Goal: Task Accomplishment & Management: Complete application form

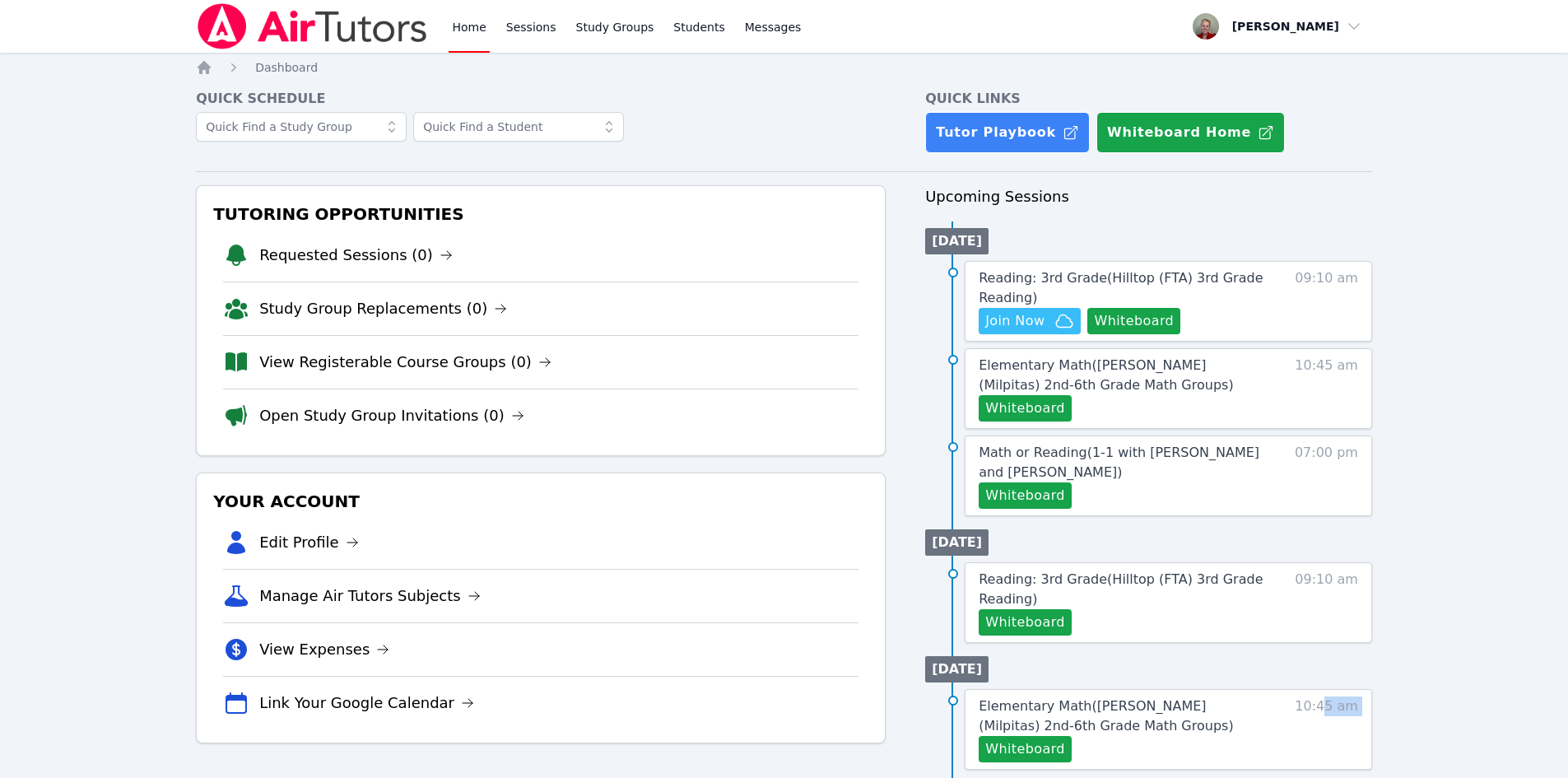
drag, startPoint x: 1276, startPoint y: 816, endPoint x: 1261, endPoint y: 816, distance: 15.0
click at [1261, 777] on html "Home Sessions Study Groups Students Messages Open user menu Anna Parsons Open m…" at bounding box center [784, 389] width 1568 height 778
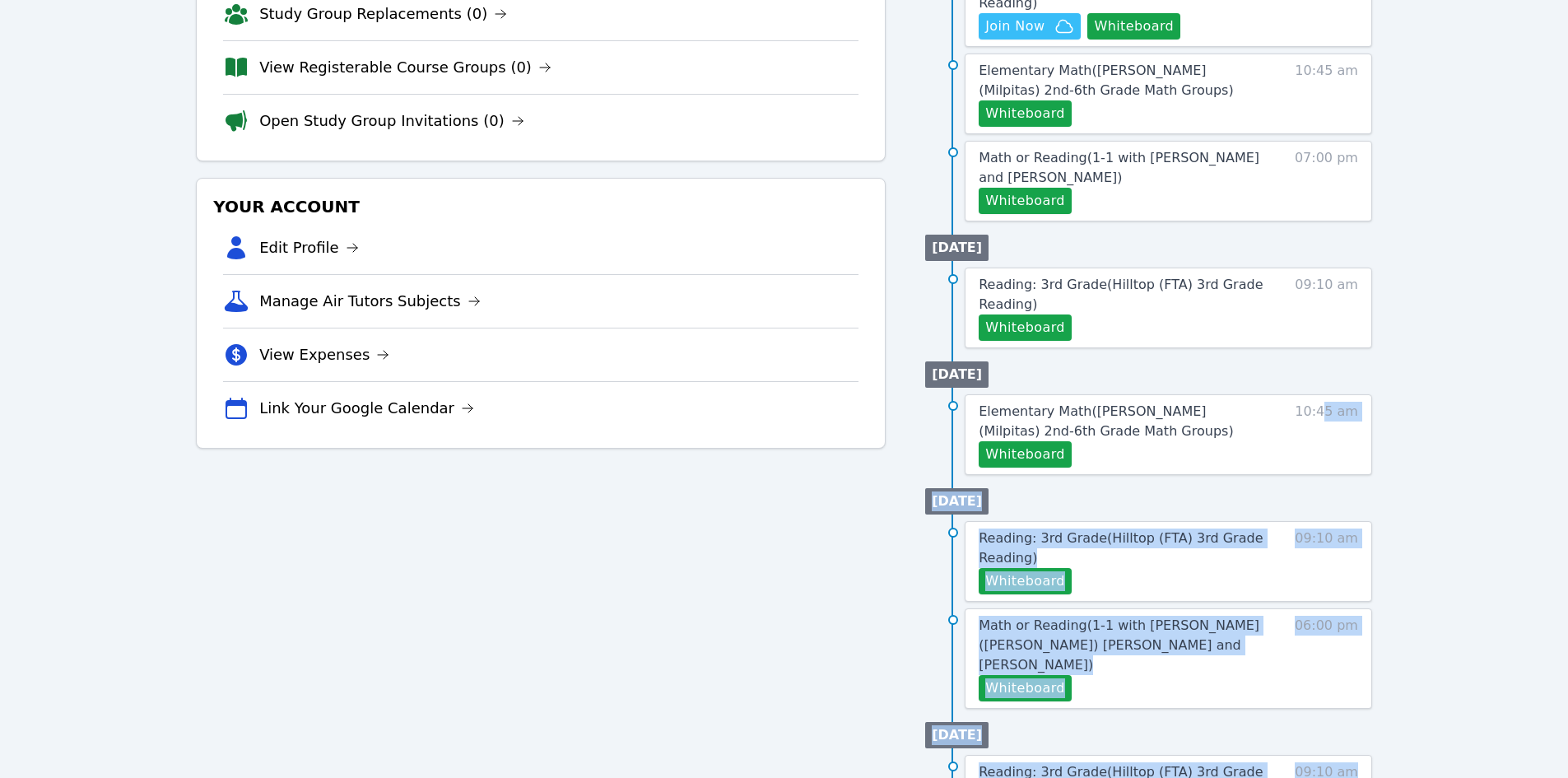
click at [1468, 536] on div "Home Sessions Study Groups Students Messages Open user menu Anna Parsons Open m…" at bounding box center [784, 397] width 1568 height 1383
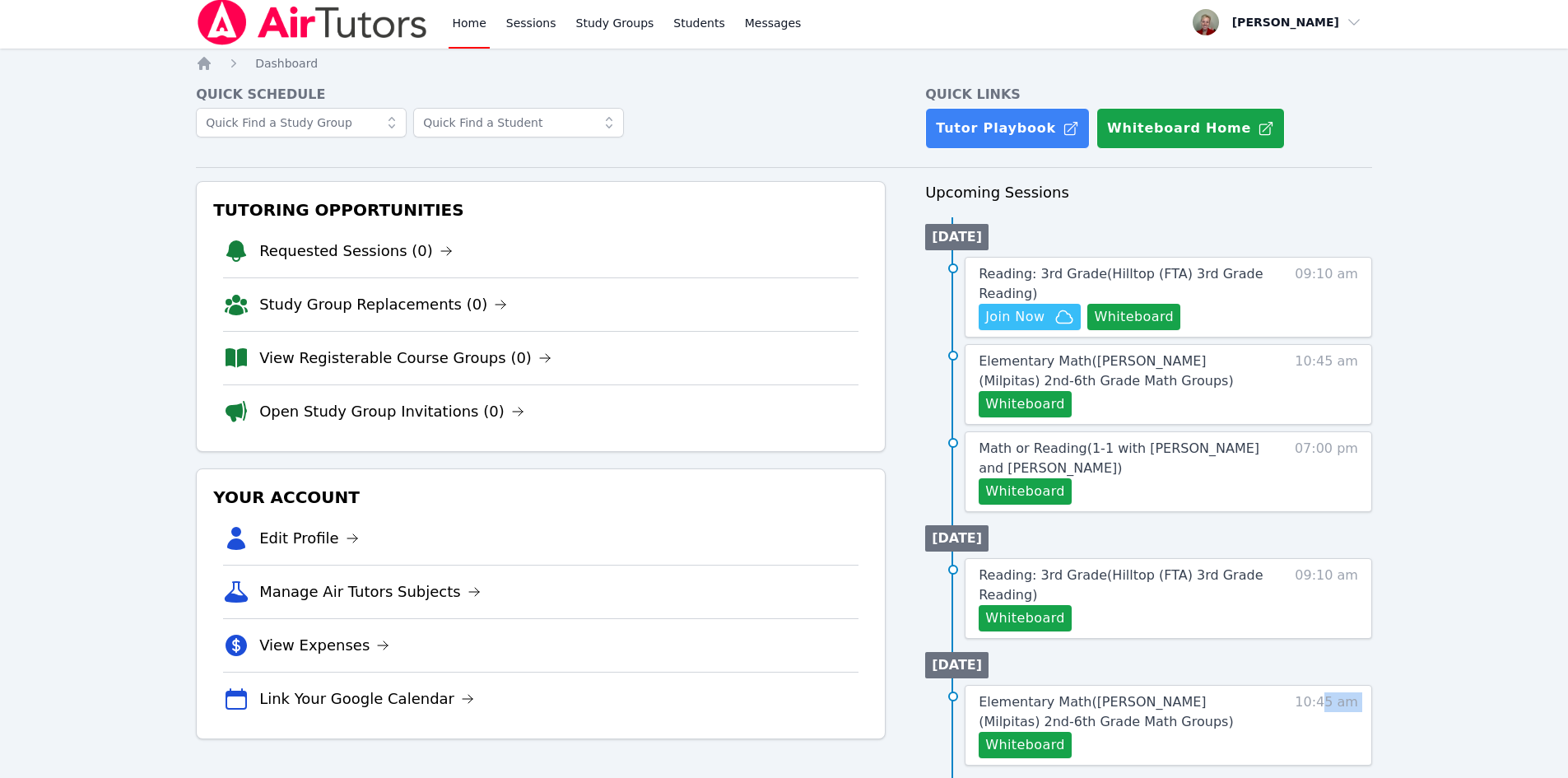
scroll to position [0, 0]
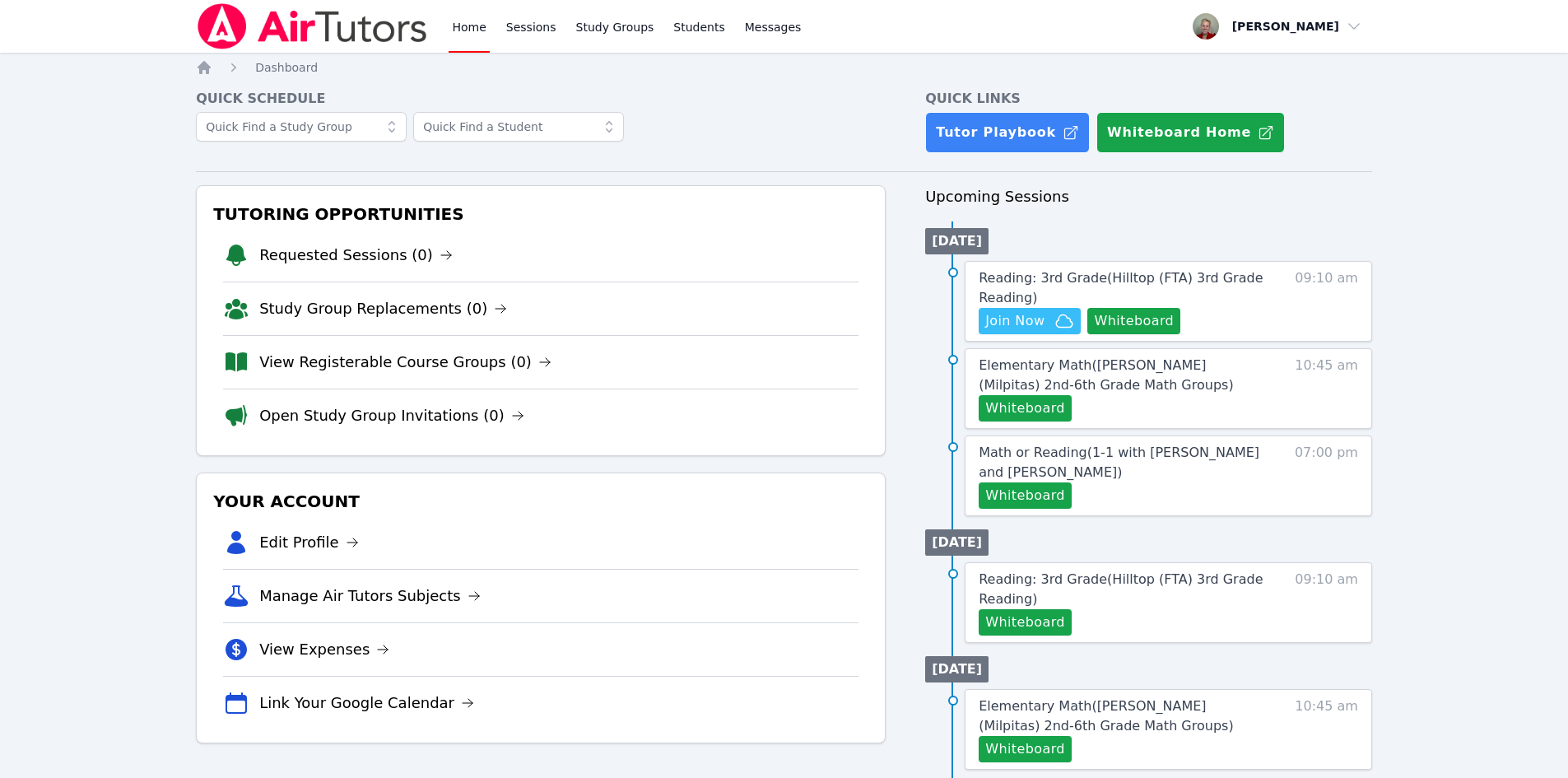
click at [1483, 399] on div "Home Sessions Study Groups Students Messages Open user menu Anna Parsons Open m…" at bounding box center [784, 692] width 1568 height 1383
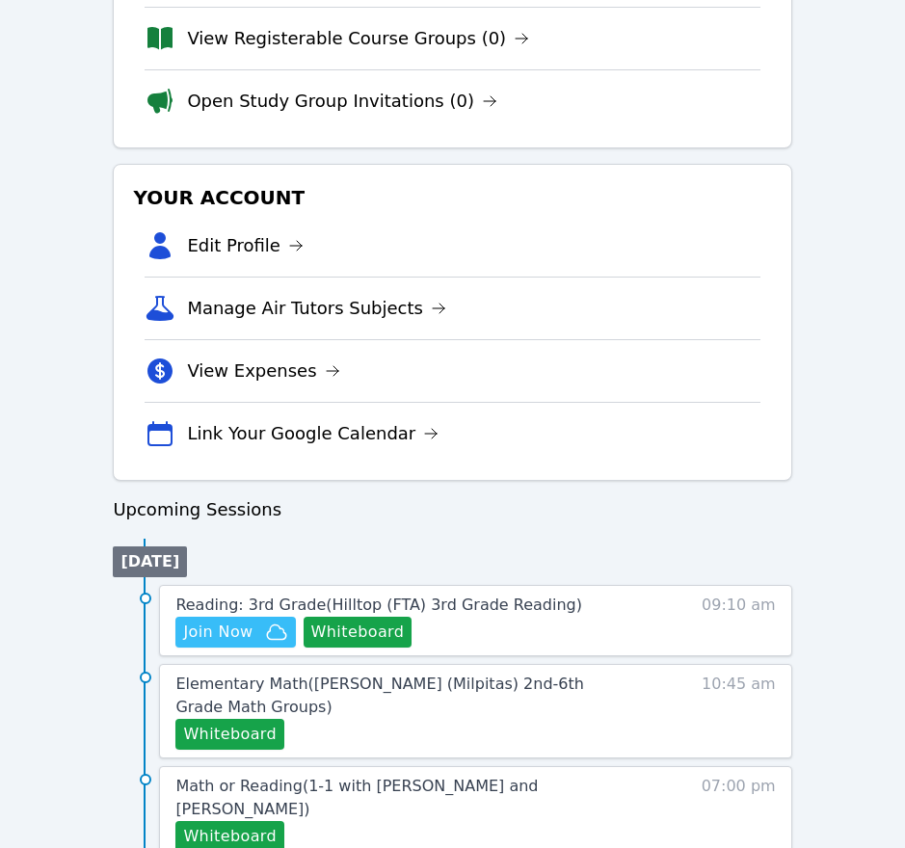
scroll to position [482, 0]
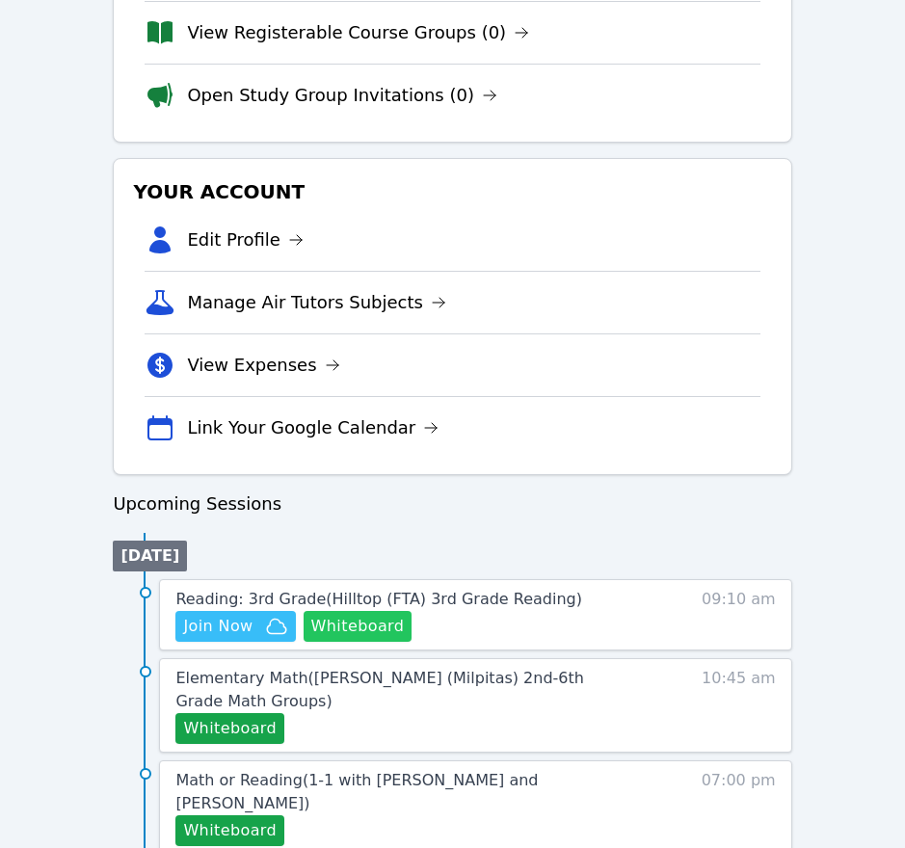
click at [384, 623] on button "Whiteboard" at bounding box center [358, 626] width 109 height 31
click at [233, 623] on span "Join Now" at bounding box center [217, 626] width 69 height 23
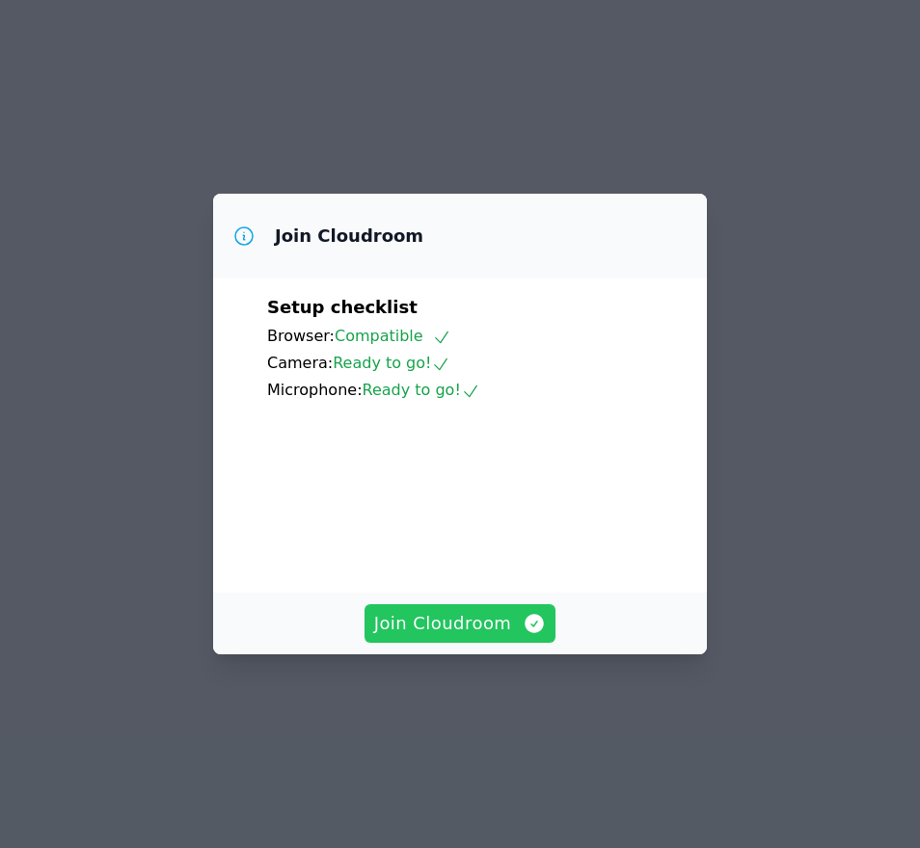
click at [446, 637] on span "Join Cloudroom" at bounding box center [460, 623] width 173 height 27
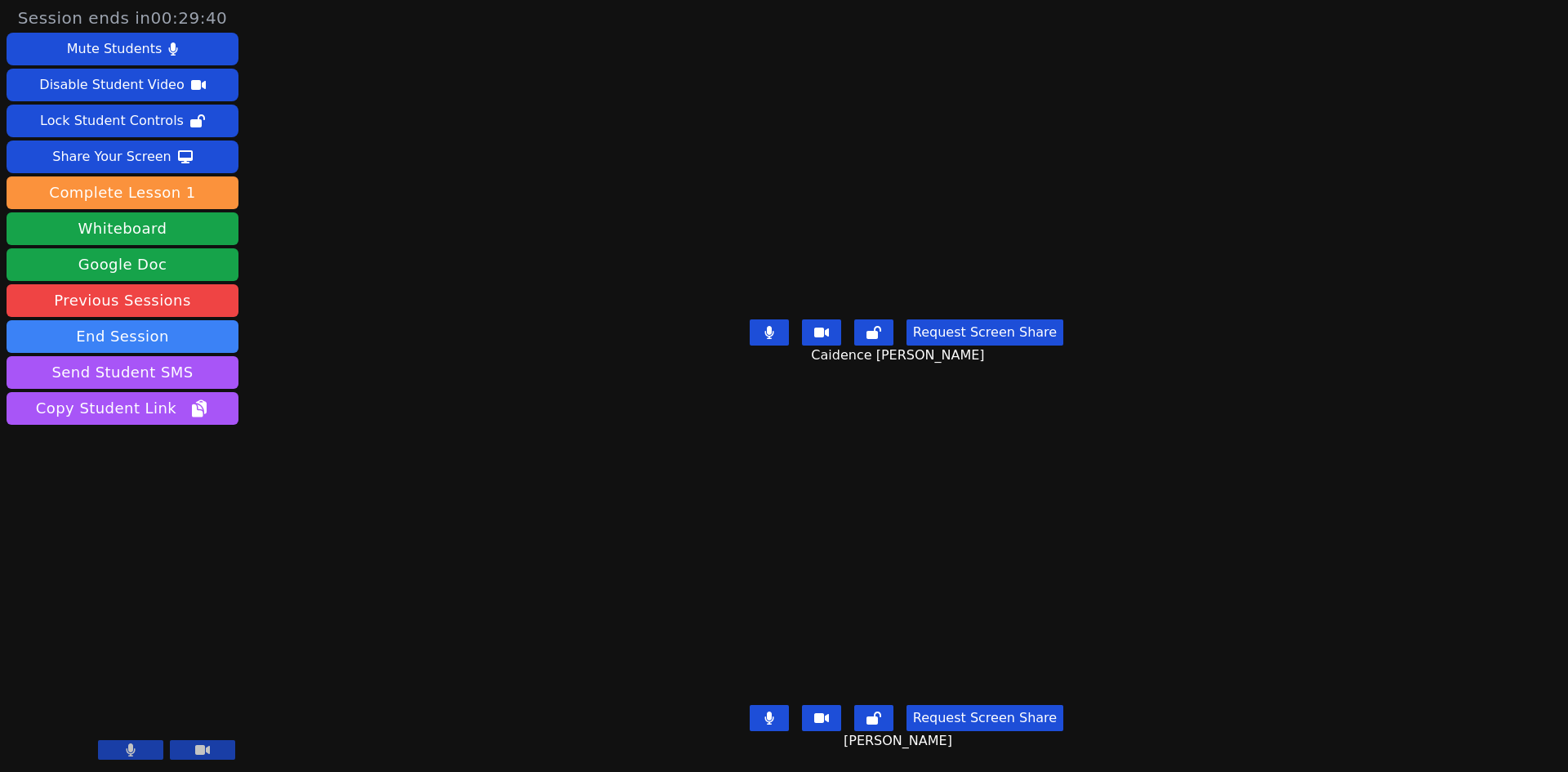
click at [766, 329] on button at bounding box center [769, 332] width 39 height 26
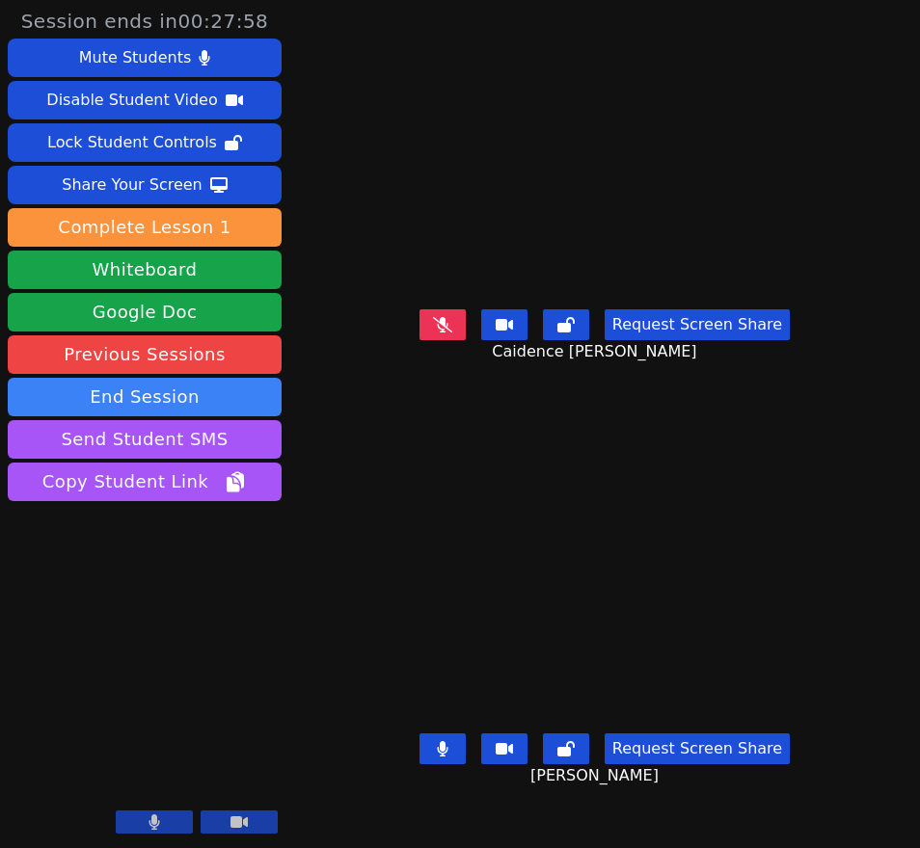
click at [443, 757] on icon at bounding box center [442, 748] width 11 height 15
click at [437, 333] on icon at bounding box center [442, 324] width 19 height 15
click at [442, 333] on icon at bounding box center [443, 324] width 12 height 15
click at [446, 333] on icon at bounding box center [442, 324] width 19 height 15
click at [446, 333] on icon at bounding box center [442, 324] width 11 height 15
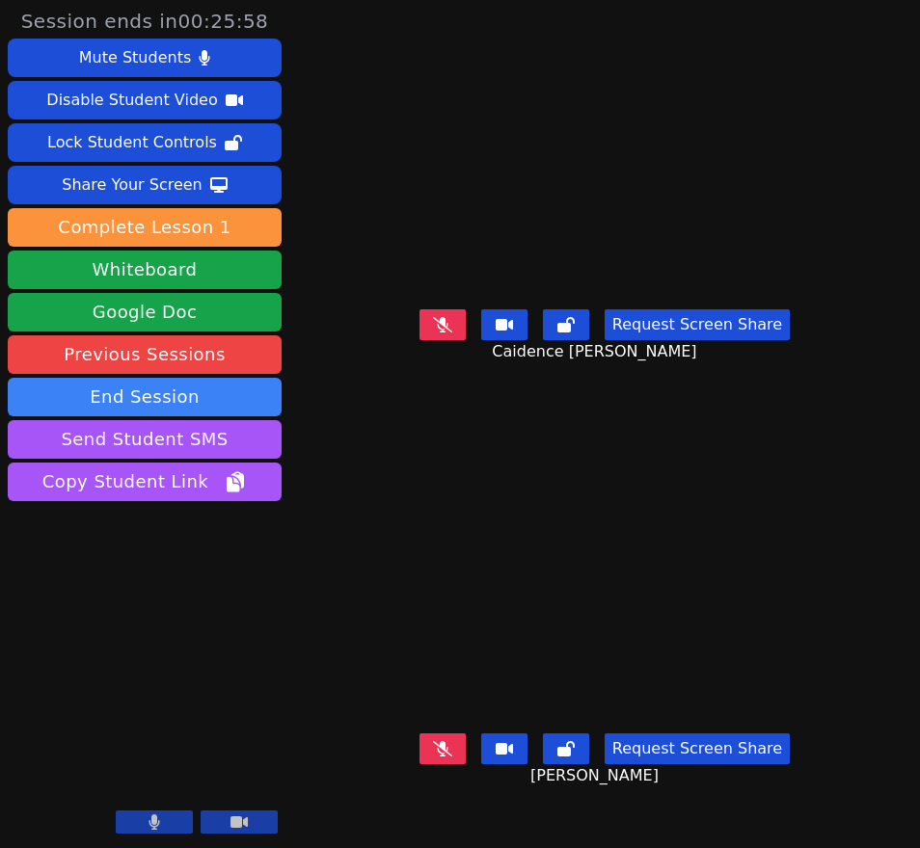
click at [448, 340] on button at bounding box center [442, 324] width 46 height 31
click at [445, 757] on icon at bounding box center [442, 748] width 19 height 15
click at [445, 757] on icon at bounding box center [442, 748] width 11 height 15
drag, startPoint x: 449, startPoint y: 767, endPoint x: 461, endPoint y: 760, distance: 13.9
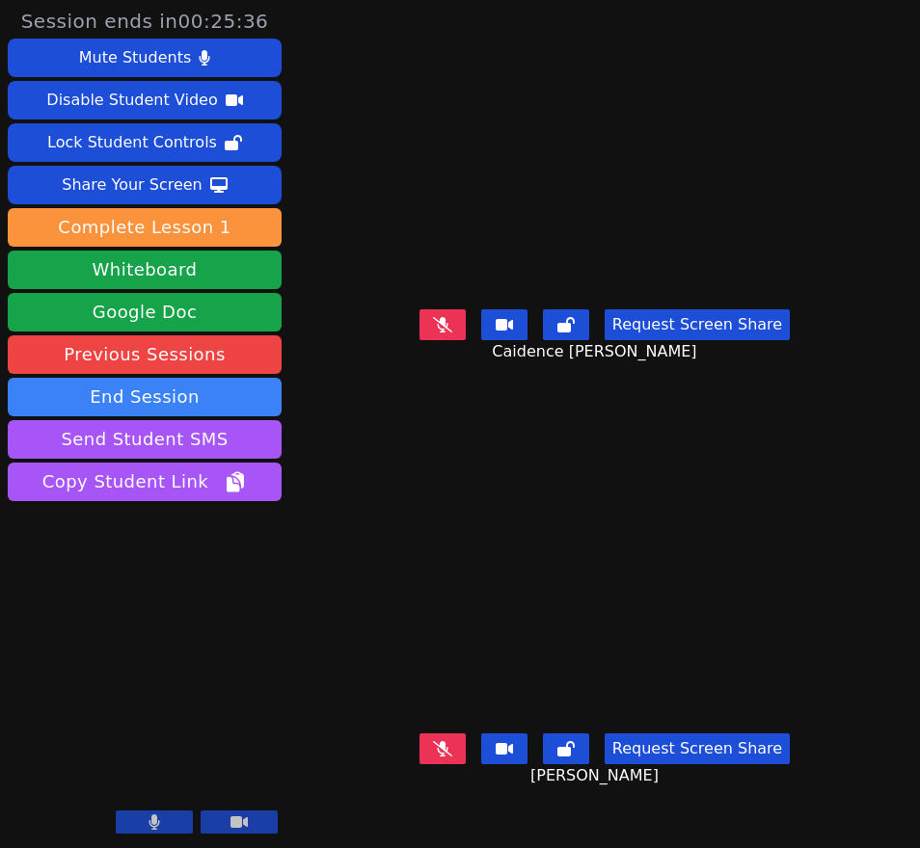
click at [449, 757] on icon at bounding box center [442, 748] width 19 height 15
click at [444, 757] on icon at bounding box center [442, 748] width 11 height 15
click at [449, 757] on icon at bounding box center [442, 748] width 19 height 15
click at [441, 764] on button at bounding box center [442, 749] width 46 height 31
click at [445, 757] on icon at bounding box center [442, 748] width 19 height 15
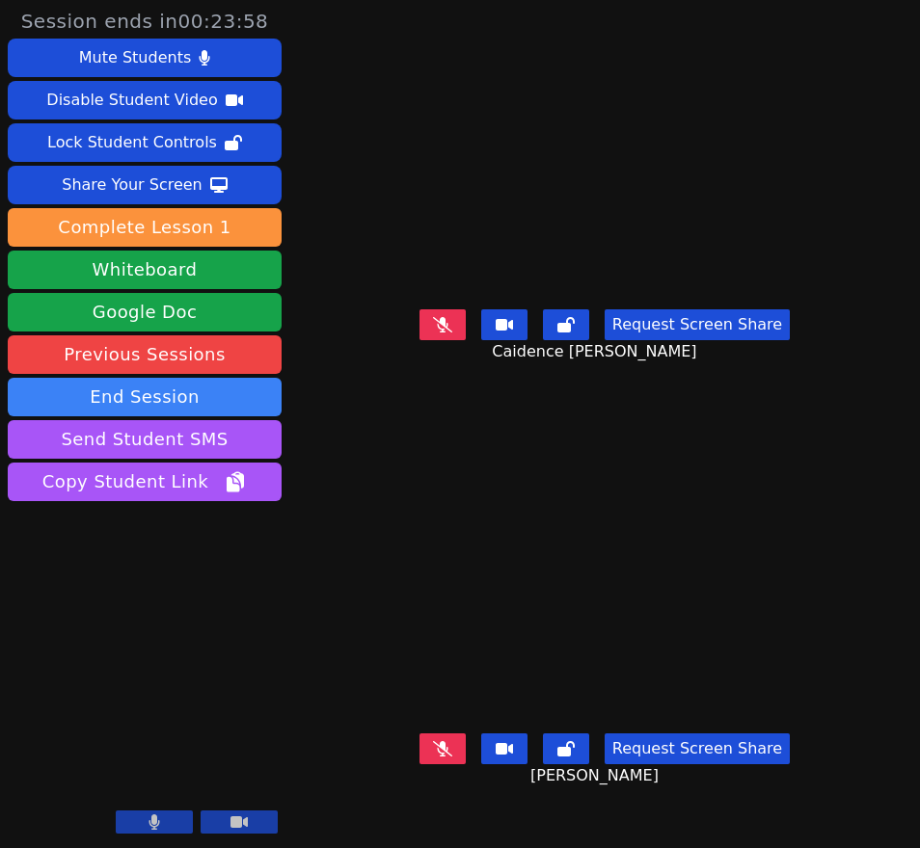
click at [441, 333] on icon at bounding box center [442, 324] width 19 height 15
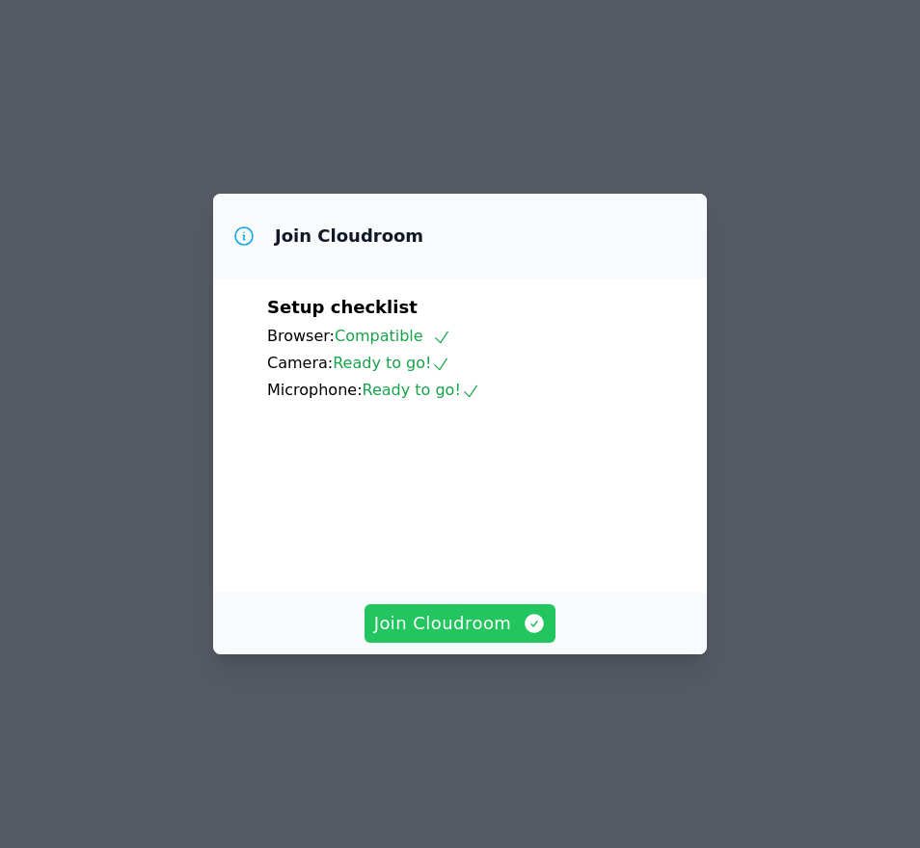
click at [475, 637] on span "Join Cloudroom" at bounding box center [460, 623] width 173 height 27
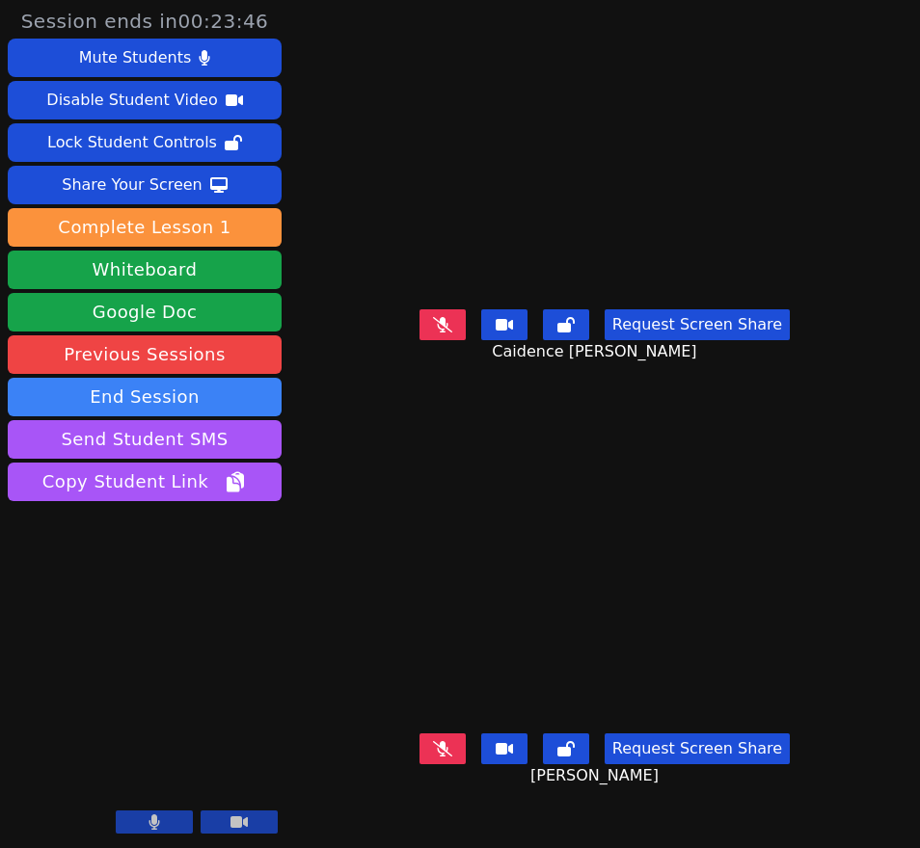
click at [444, 757] on icon at bounding box center [442, 748] width 19 height 15
click at [446, 333] on icon at bounding box center [442, 324] width 11 height 15
click at [448, 757] on icon at bounding box center [442, 748] width 19 height 15
click at [448, 757] on icon at bounding box center [443, 748] width 12 height 15
click at [452, 757] on icon at bounding box center [442, 748] width 19 height 15
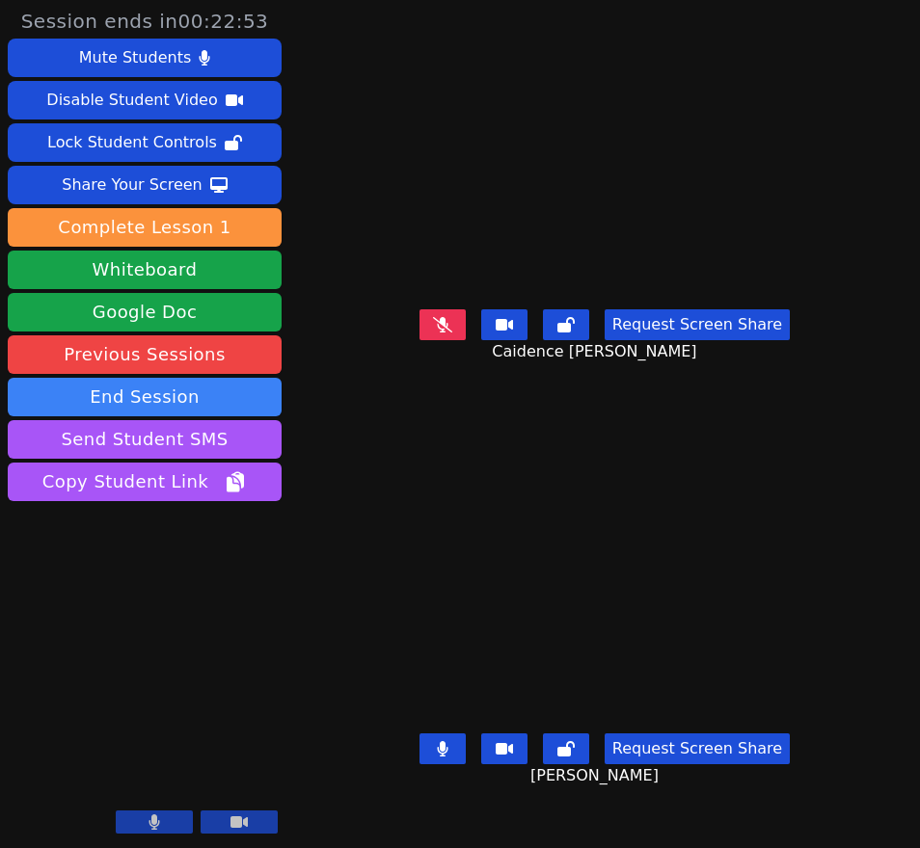
click at [444, 333] on icon at bounding box center [442, 324] width 19 height 15
click at [444, 333] on icon at bounding box center [442, 324] width 11 height 15
click at [445, 757] on icon at bounding box center [442, 748] width 11 height 15
click at [441, 757] on icon at bounding box center [442, 748] width 19 height 15
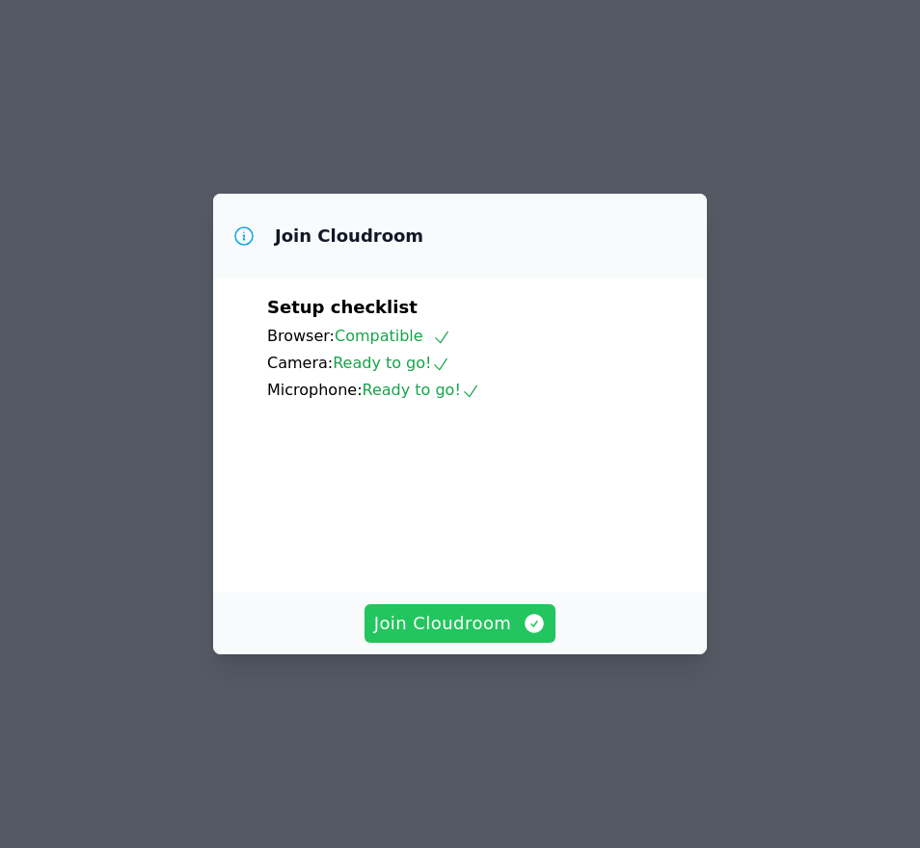
click at [507, 637] on span "Join Cloudroom" at bounding box center [460, 623] width 173 height 27
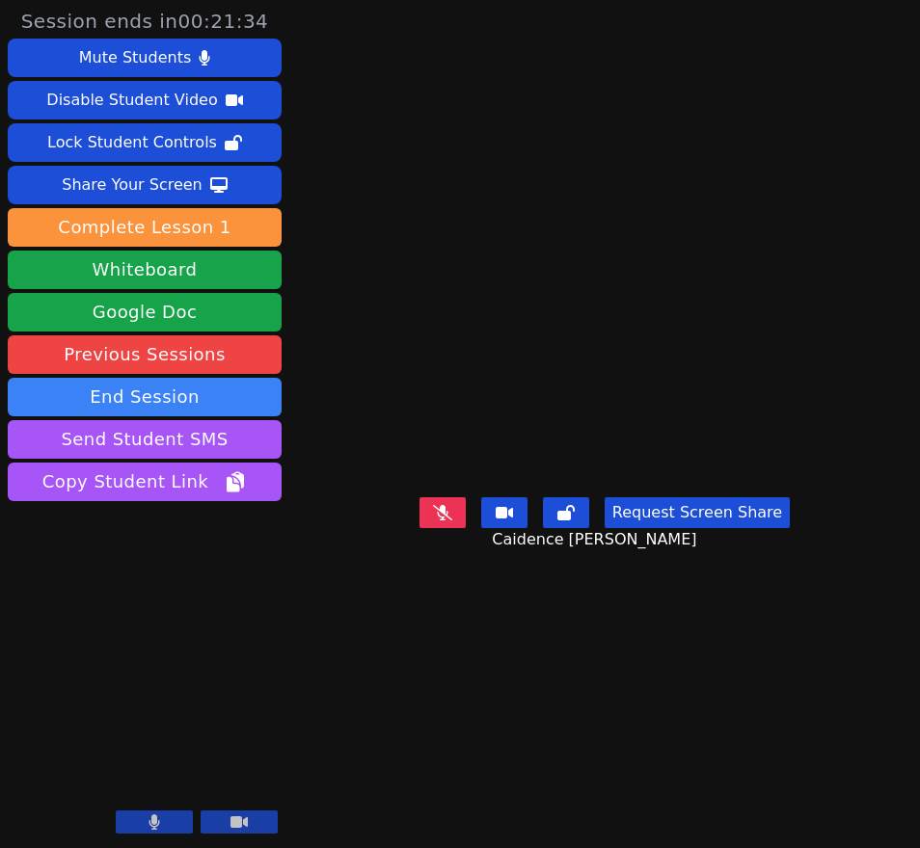
drag, startPoint x: 445, startPoint y: 579, endPoint x: 472, endPoint y: 588, distance: 28.4
click at [445, 521] on icon at bounding box center [442, 512] width 19 height 15
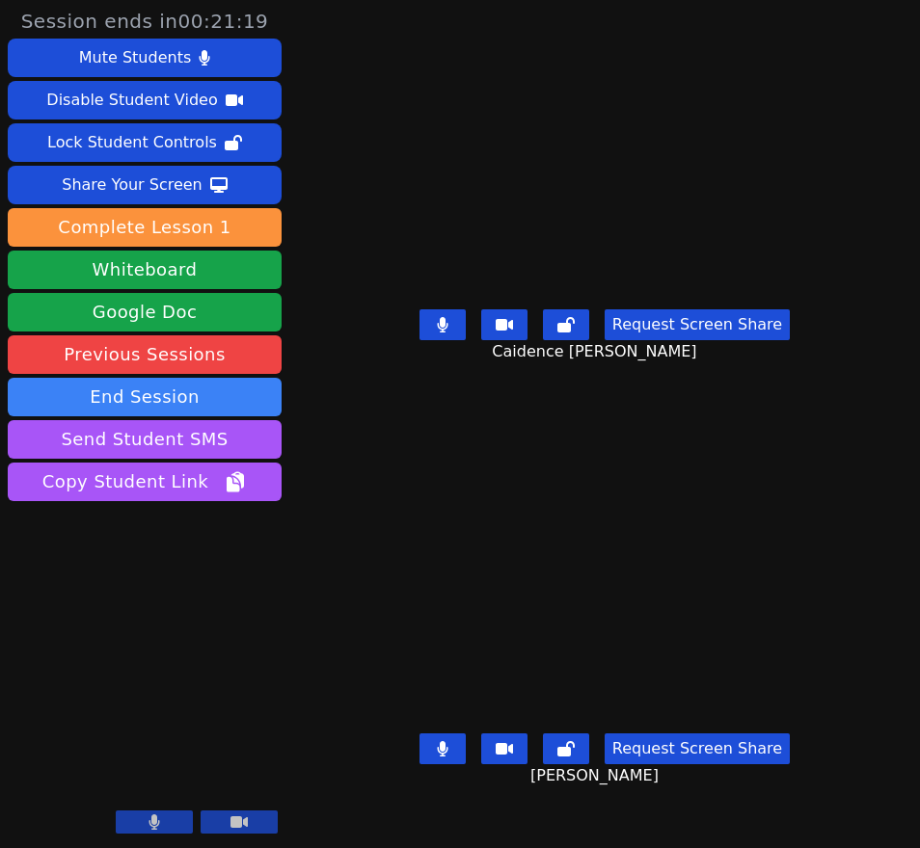
click at [438, 340] on button at bounding box center [442, 324] width 46 height 31
click at [456, 340] on button at bounding box center [442, 324] width 46 height 31
click at [453, 764] on button at bounding box center [442, 749] width 46 height 31
drag, startPoint x: 446, startPoint y: 350, endPoint x: 445, endPoint y: 366, distance: 16.4
click at [446, 333] on icon at bounding box center [442, 324] width 11 height 15
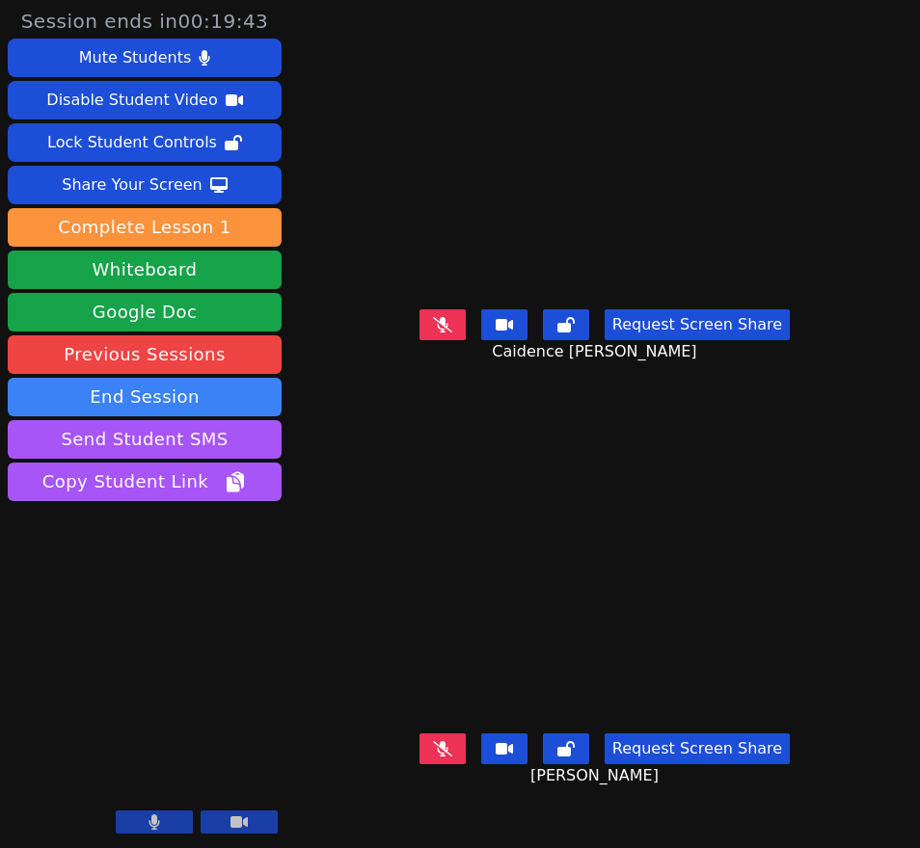
click at [441, 757] on icon at bounding box center [442, 748] width 19 height 15
drag, startPoint x: 455, startPoint y: 769, endPoint x: 528, endPoint y: 616, distance: 169.9
click at [455, 764] on button at bounding box center [442, 749] width 46 height 31
click at [441, 333] on icon at bounding box center [442, 324] width 19 height 15
click at [444, 333] on icon at bounding box center [442, 324] width 11 height 15
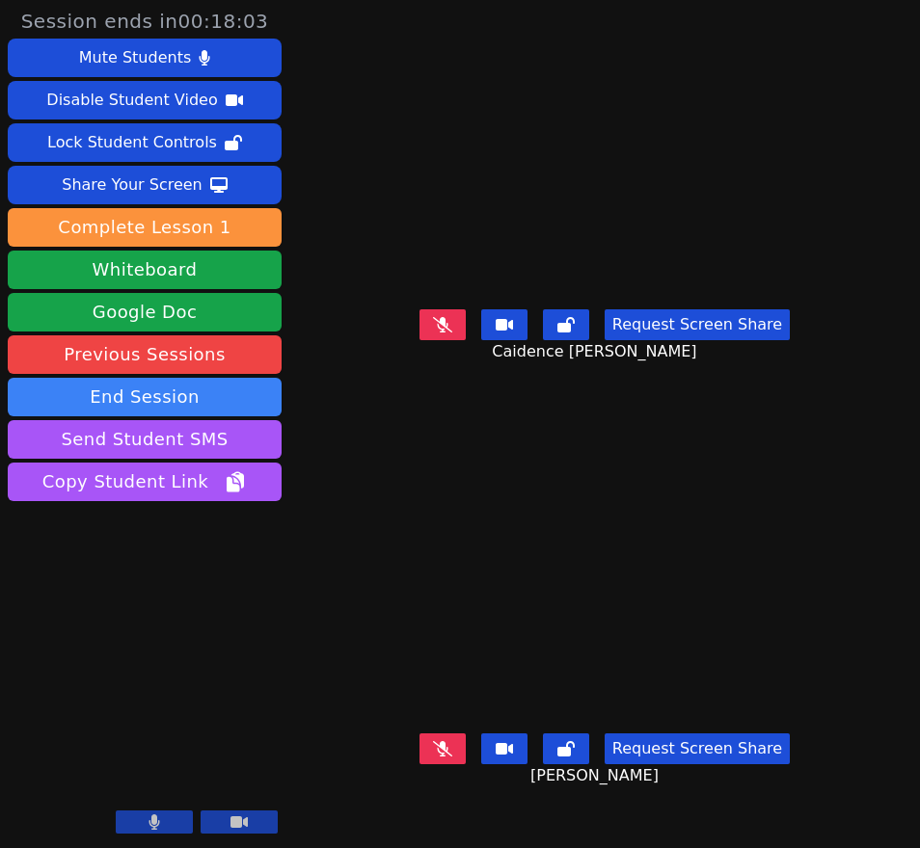
click at [449, 340] on button at bounding box center [442, 324] width 46 height 31
click at [444, 333] on icon at bounding box center [443, 324] width 12 height 15
click at [446, 757] on icon at bounding box center [442, 748] width 19 height 15
click at [459, 764] on button at bounding box center [442, 749] width 46 height 31
click at [444, 333] on icon at bounding box center [442, 324] width 19 height 15
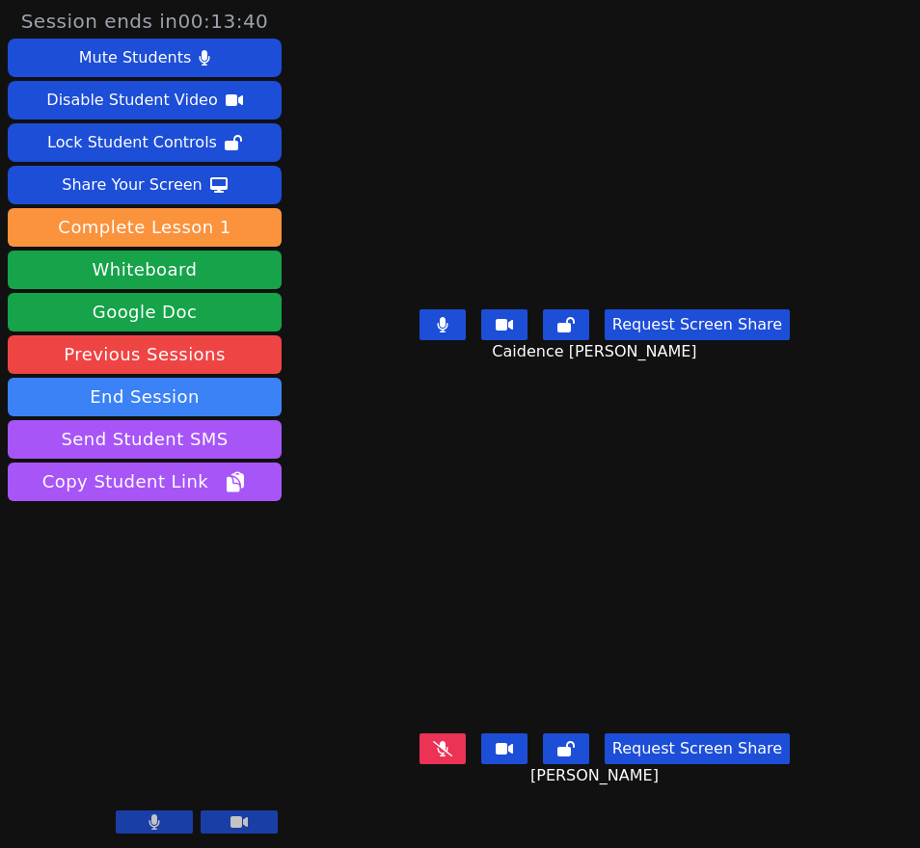
drag, startPoint x: 447, startPoint y: 357, endPoint x: 411, endPoint y: 379, distance: 42.8
click at [411, 379] on div "Request Screen Share Caidence Oden" at bounding box center [604, 340] width 457 height 77
click at [441, 340] on button at bounding box center [442, 324] width 46 height 31
click at [447, 757] on icon at bounding box center [442, 748] width 19 height 15
click at [444, 333] on icon at bounding box center [442, 324] width 19 height 15
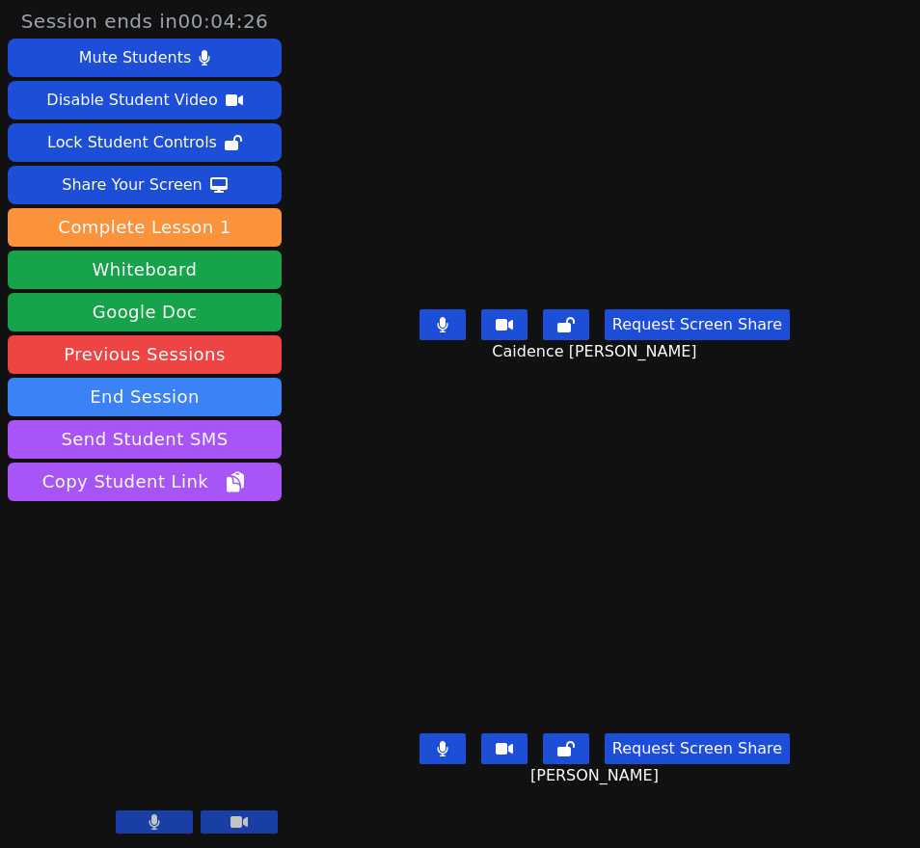
click at [447, 761] on button at bounding box center [442, 749] width 46 height 31
click at [444, 759] on button at bounding box center [442, 749] width 46 height 31
click at [453, 764] on button at bounding box center [442, 749] width 46 height 31
click at [459, 340] on button at bounding box center [442, 324] width 46 height 31
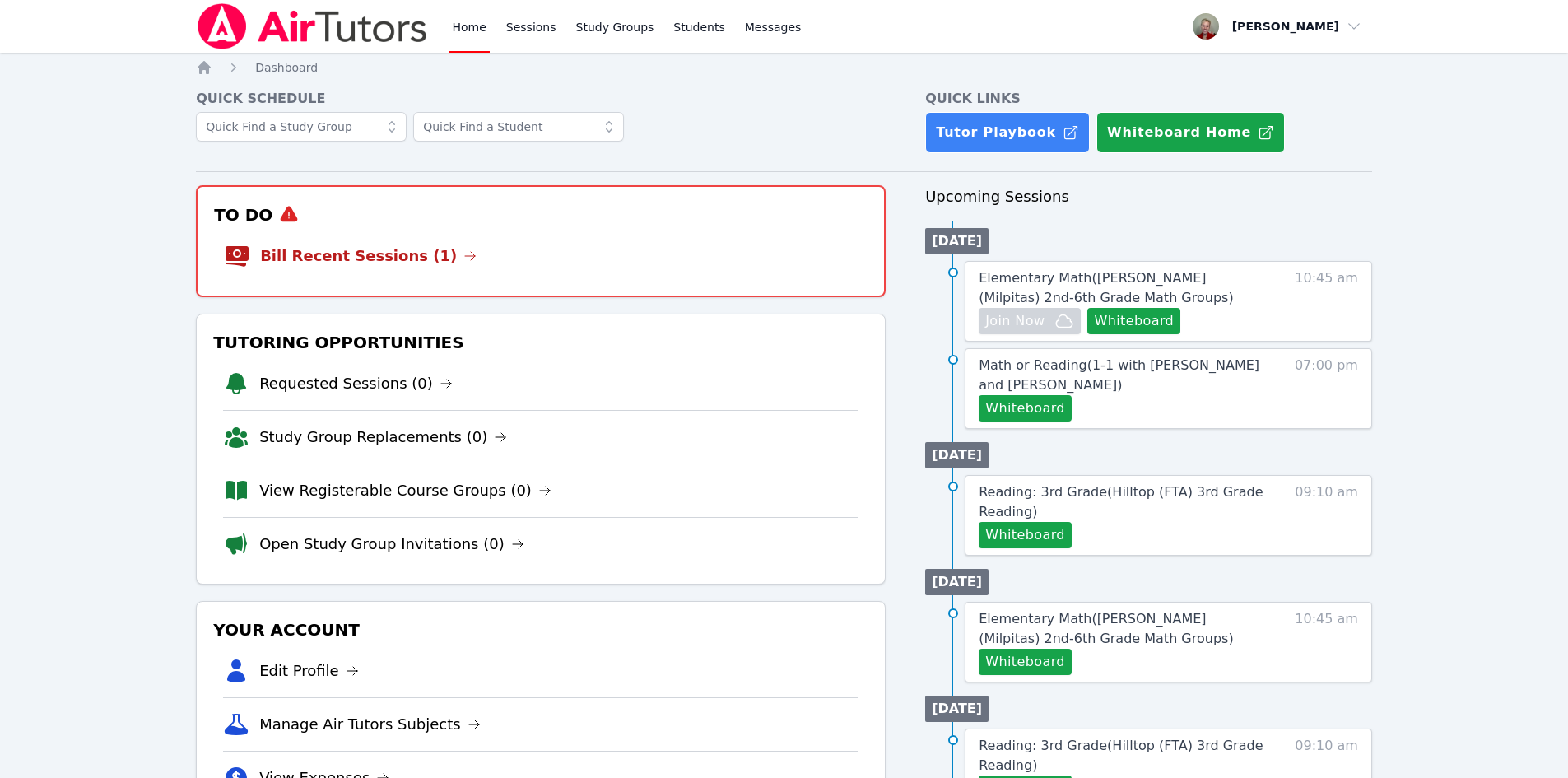
click at [530, 244] on li "Bill Recent Sessions (1)" at bounding box center [541, 256] width 634 height 53
click at [395, 260] on link "Bill Recent Sessions (1)" at bounding box center [369, 255] width 217 height 23
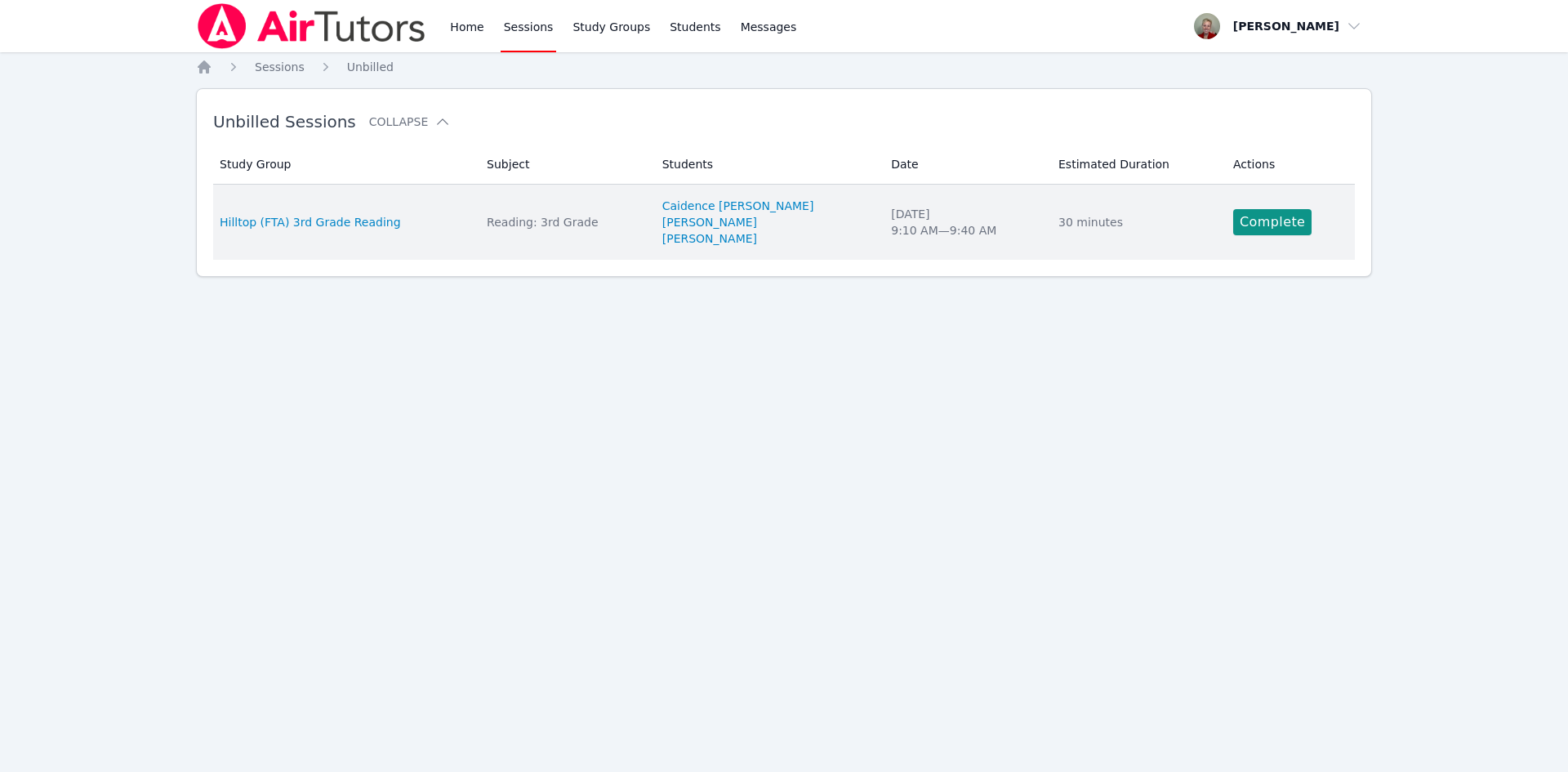
click at [766, 215] on td "Actions Complete" at bounding box center [1288, 222] width 131 height 75
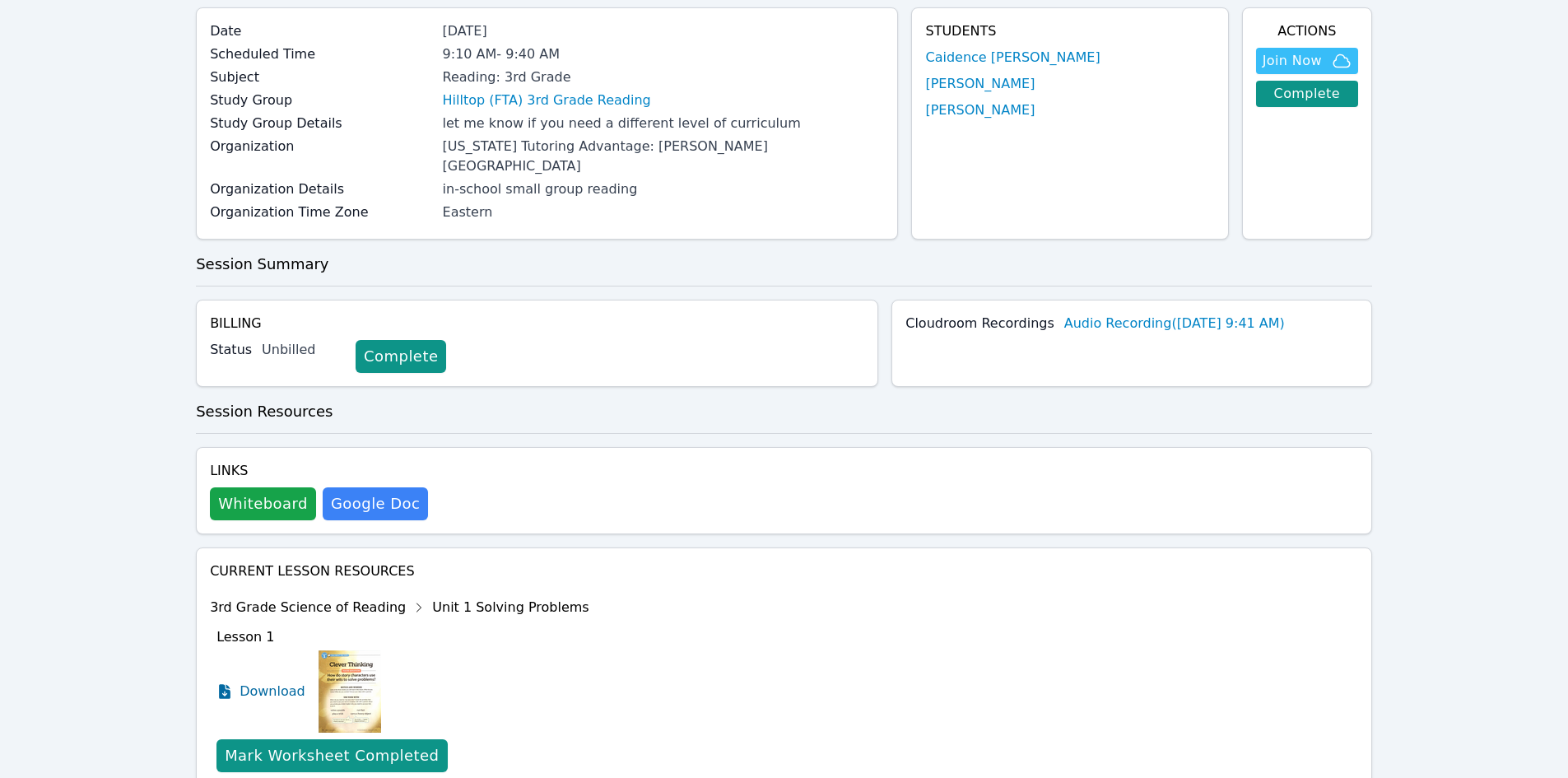
scroll to position [165, 0]
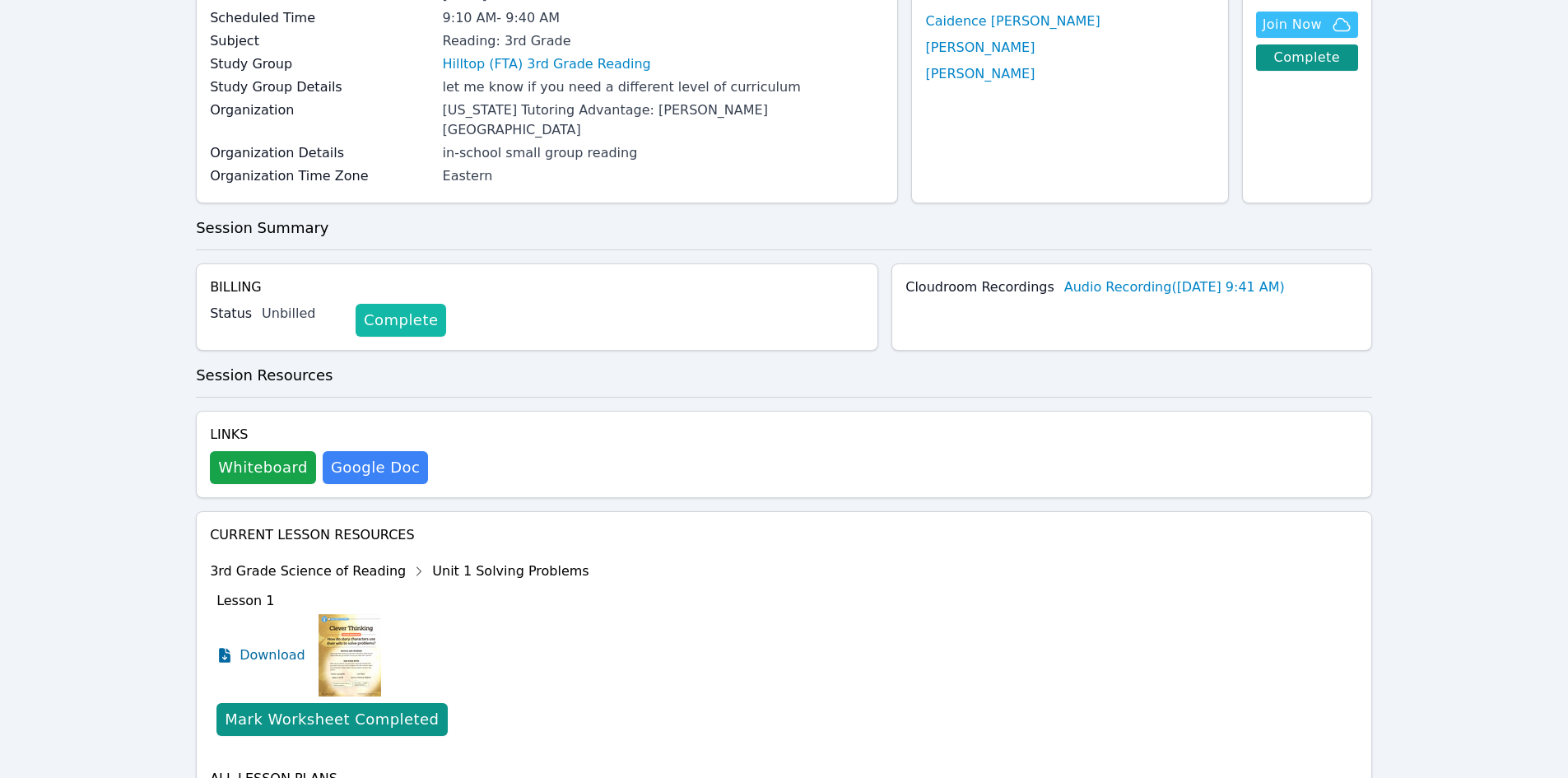
click at [407, 304] on link "Complete" at bounding box center [401, 320] width 91 height 33
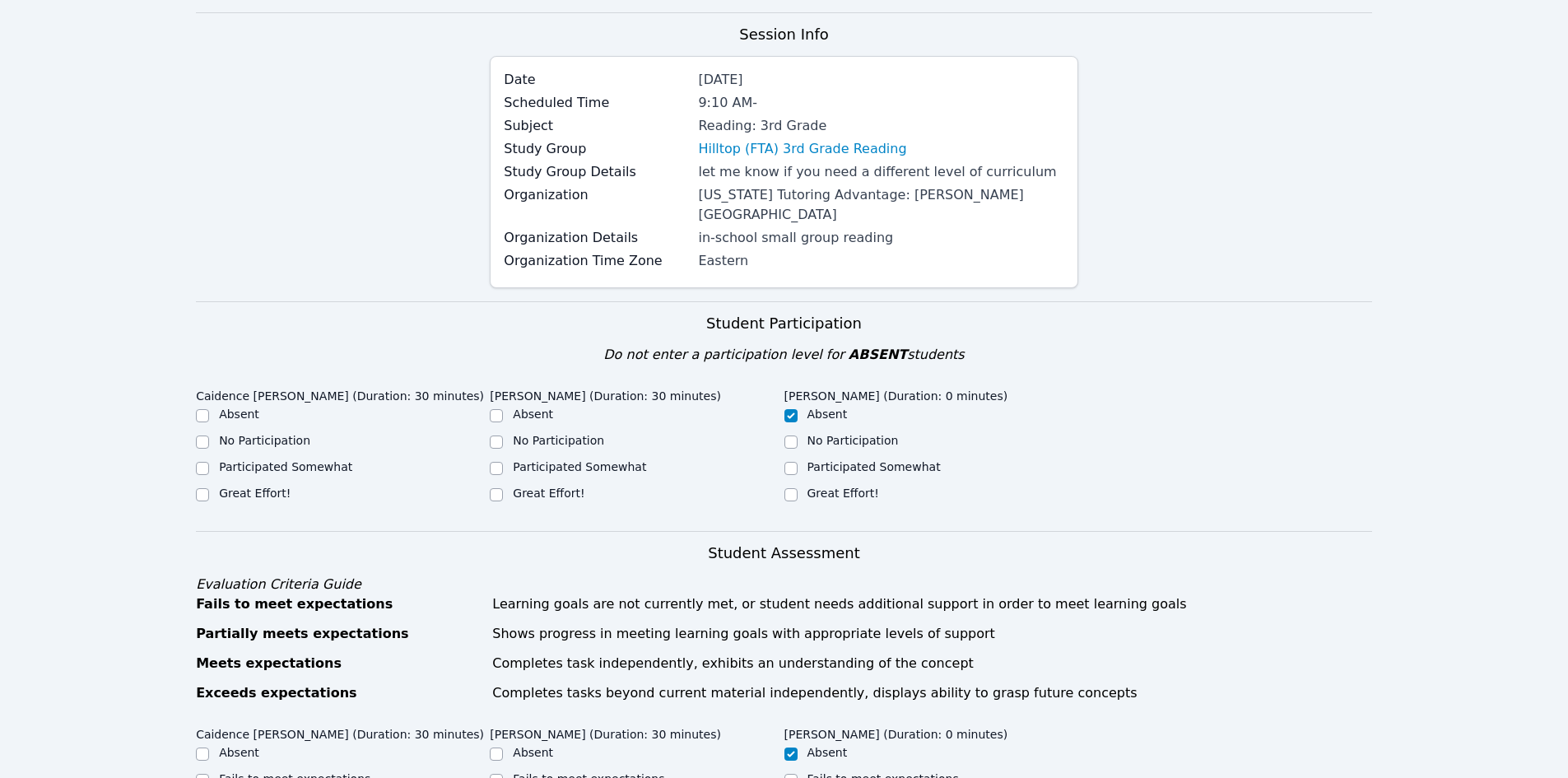
scroll to position [330, 0]
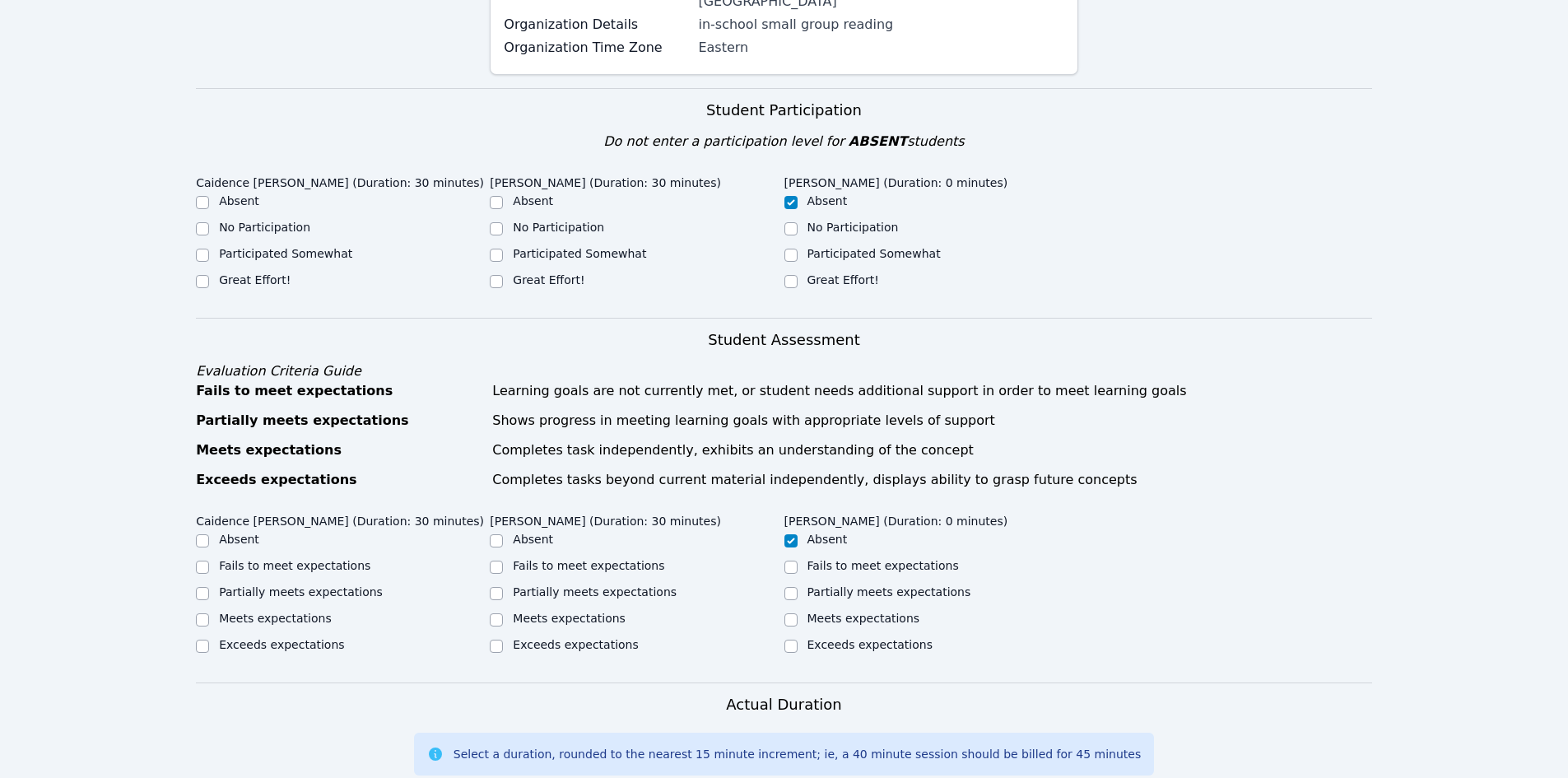
click at [535, 273] on label "Great Effort!" at bounding box center [549, 279] width 72 height 13
click at [503, 275] on input "Great Effort!" at bounding box center [496, 281] width 13 height 13
checkbox input "true"
click at [257, 273] on label "Great Effort!" at bounding box center [255, 279] width 72 height 13
click at [209, 275] on input "Great Effort!" at bounding box center [202, 281] width 13 height 13
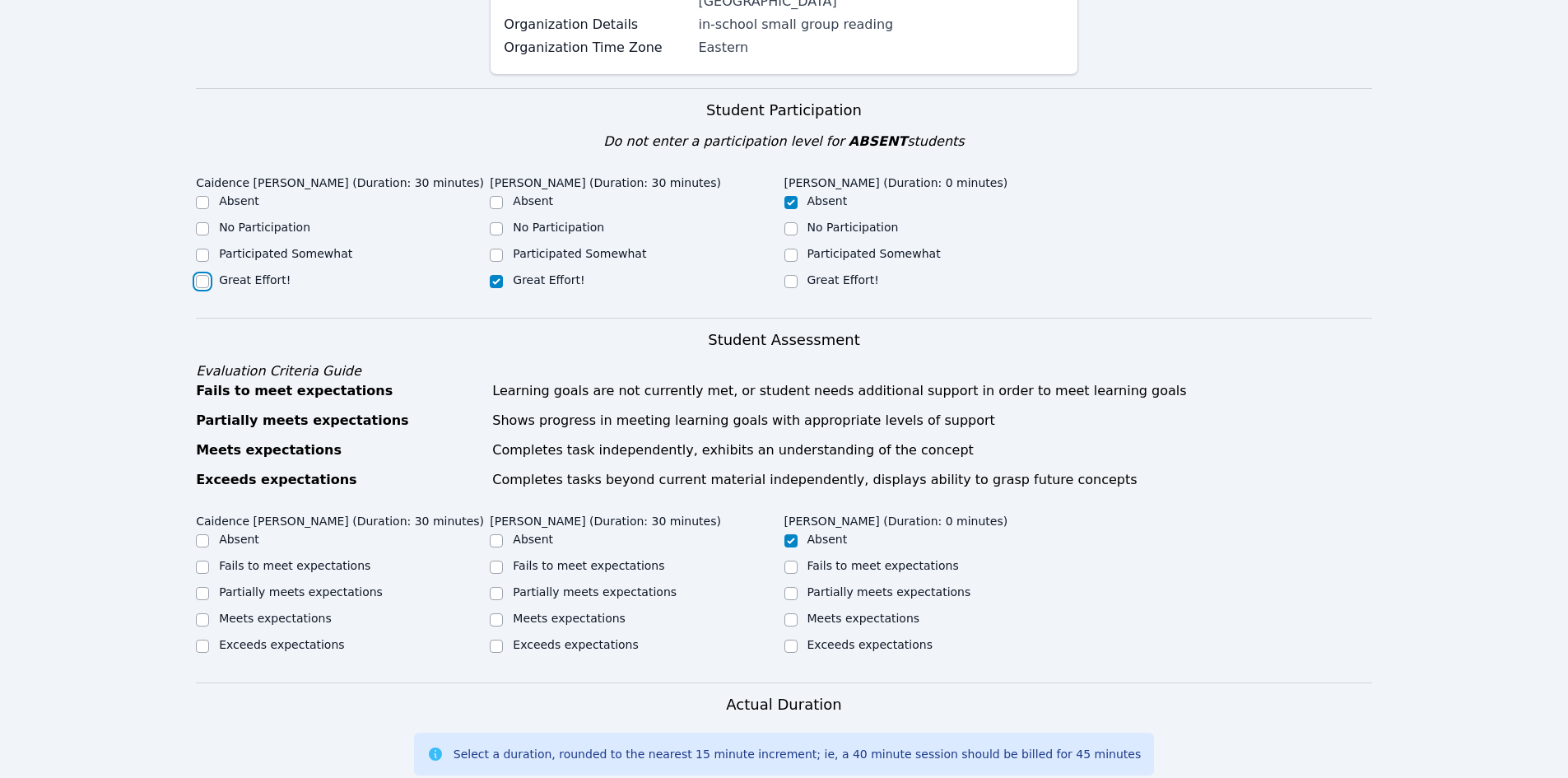
checkbox input "true"
click at [305, 585] on label "Partially meets expectations" at bounding box center [301, 591] width 164 height 13
click at [209, 587] on input "Partially meets expectations" at bounding box center [202, 593] width 13 height 13
checkbox input "true"
click at [559, 585] on label "Partially meets expectations" at bounding box center [595, 591] width 164 height 13
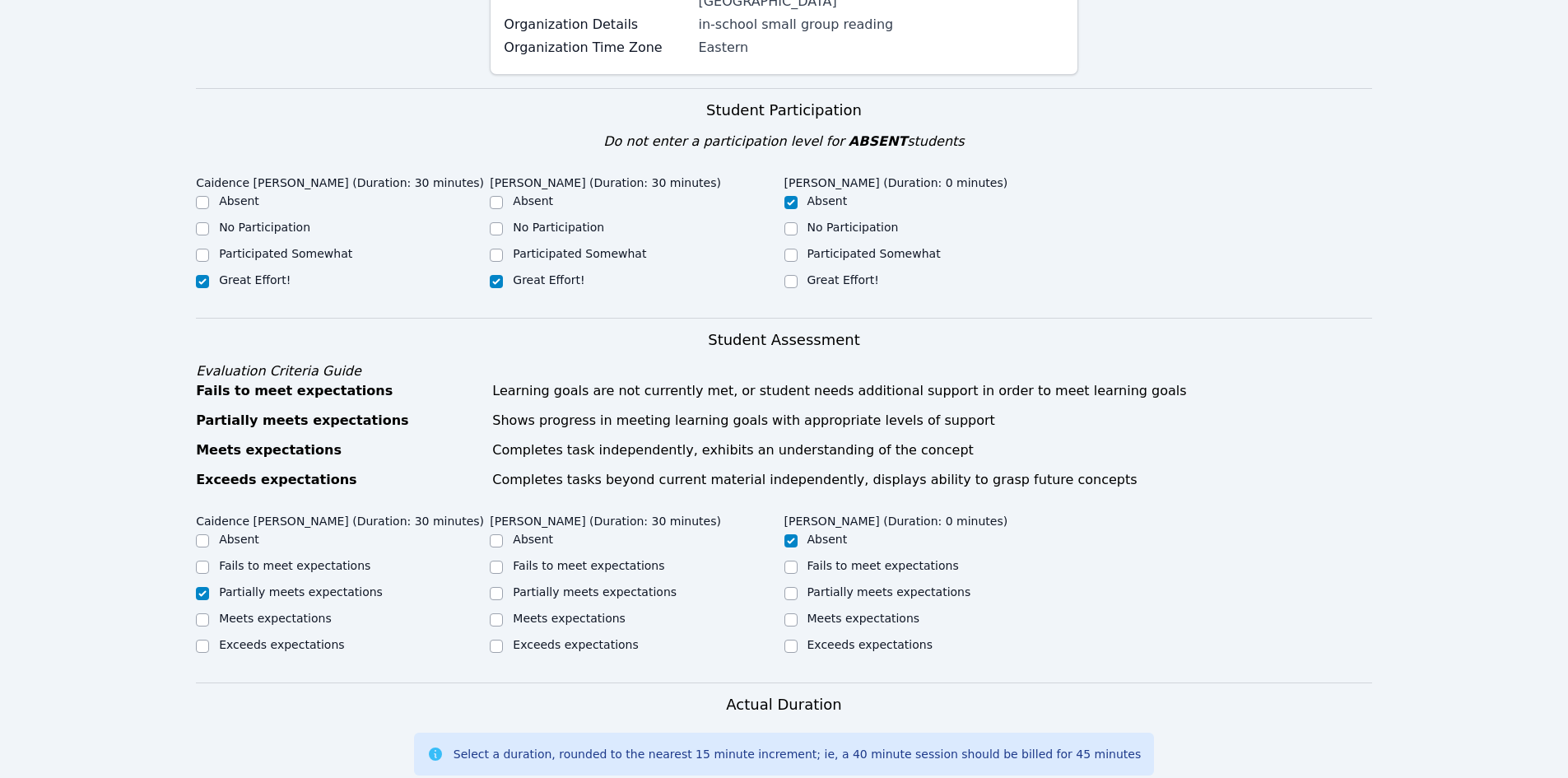
click at [503, 587] on input "Partially meets expectations" at bounding box center [496, 593] width 13 height 13
checkbox input "true"
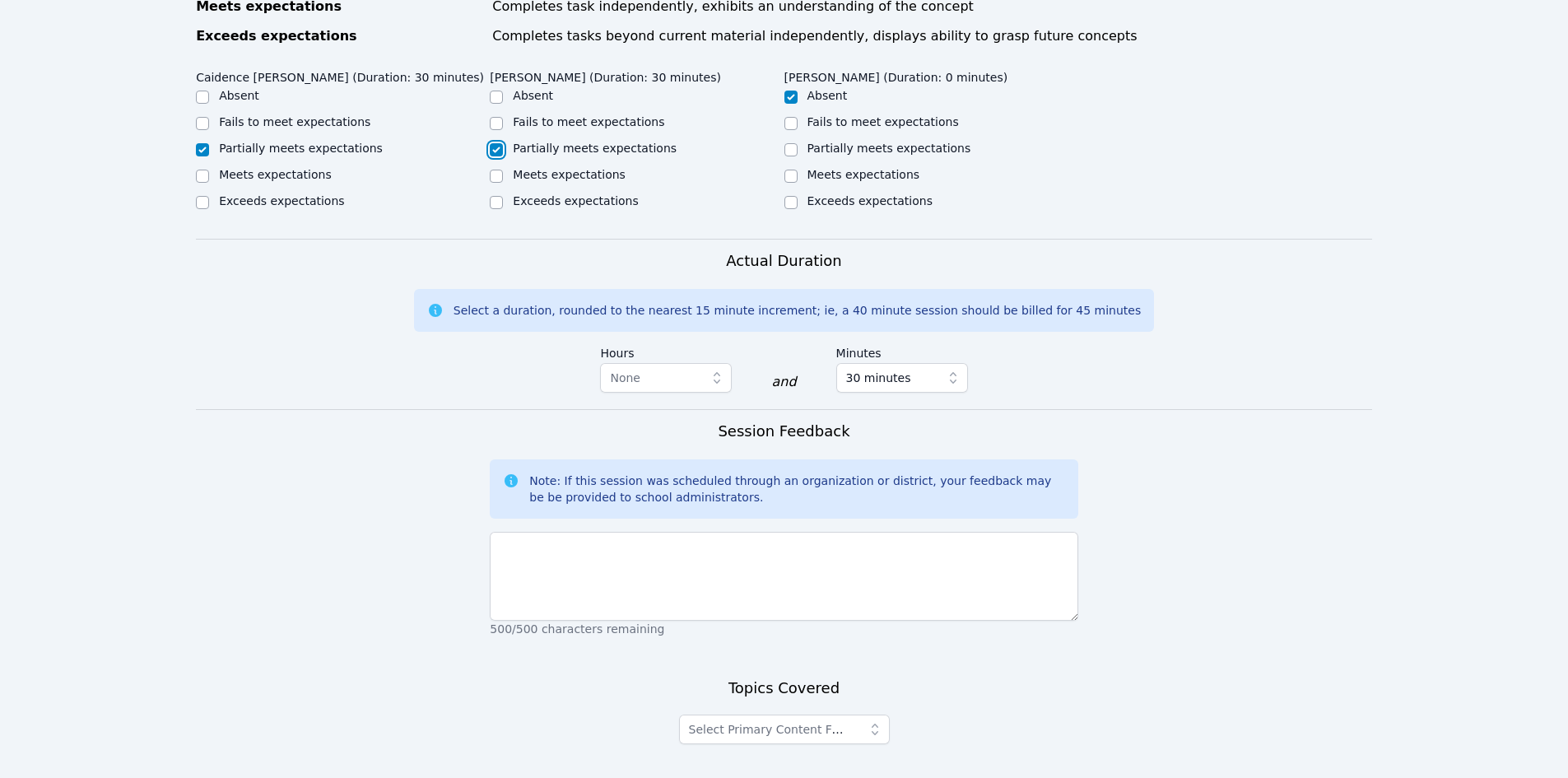
scroll to position [895, 0]
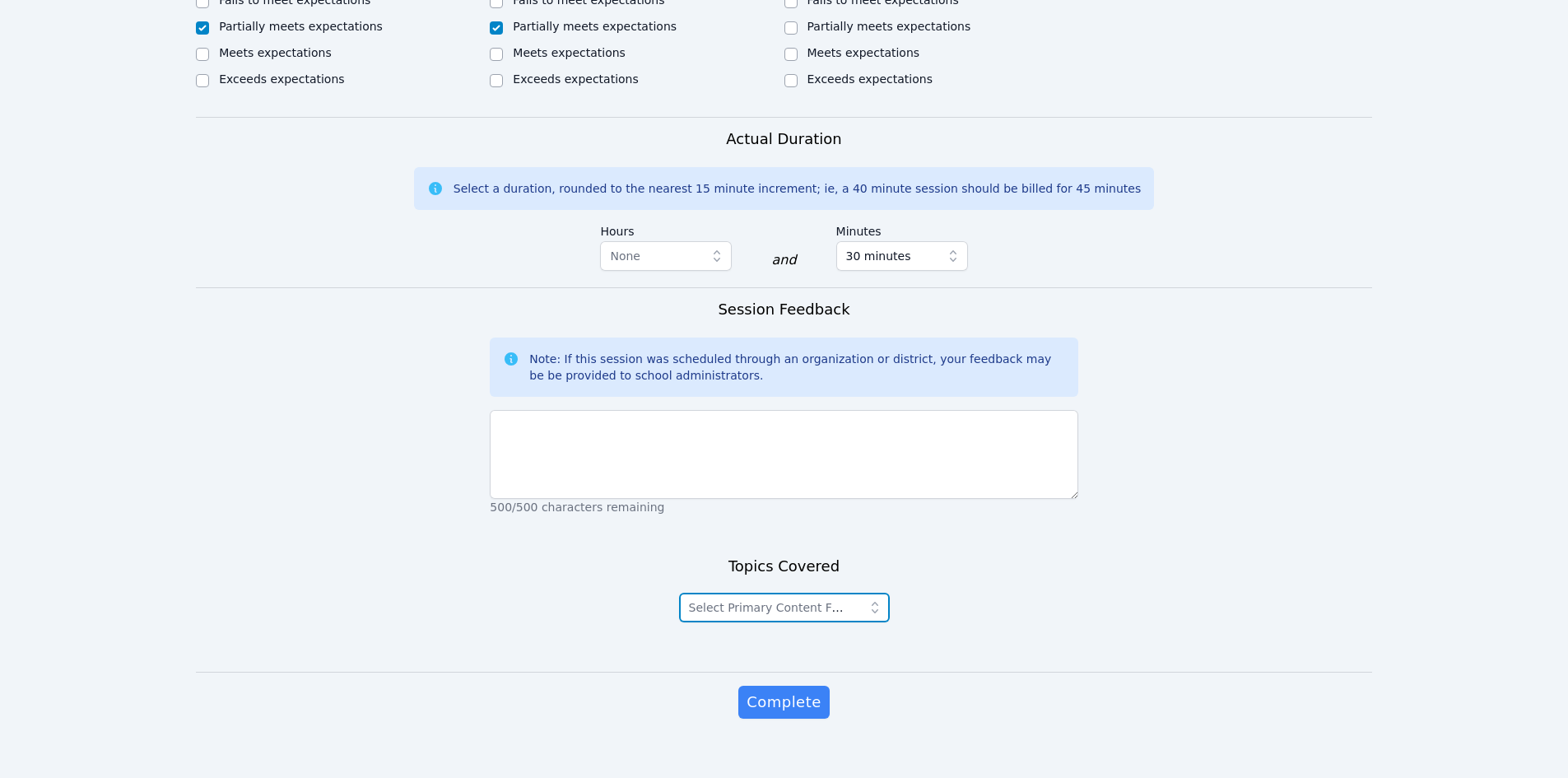
click at [772, 601] on span "Select Primary Content Focus" at bounding box center [774, 607] width 170 height 13
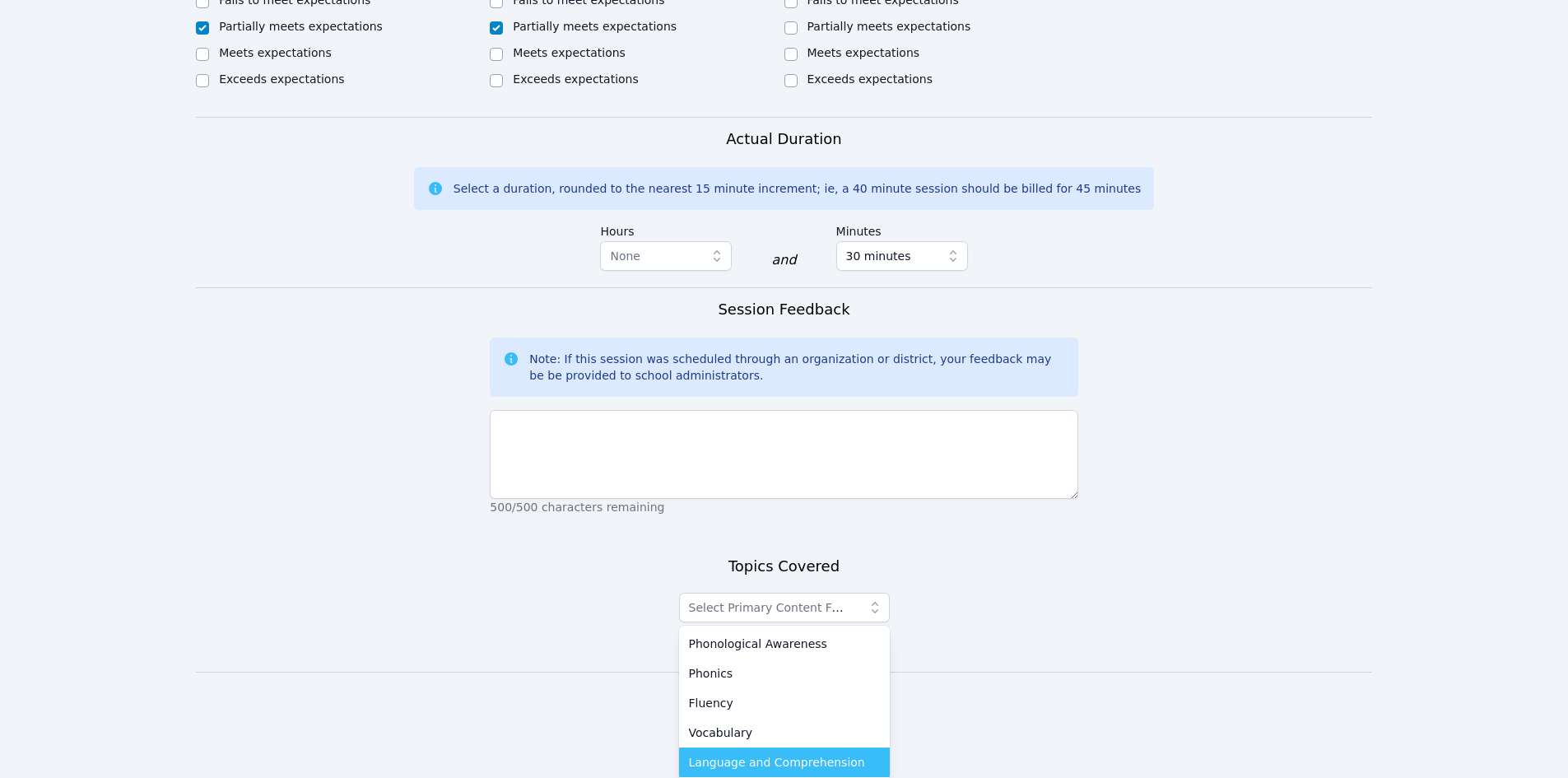
click at [772, 723] on span "Language and Comprehension" at bounding box center [777, 762] width 176 height 16
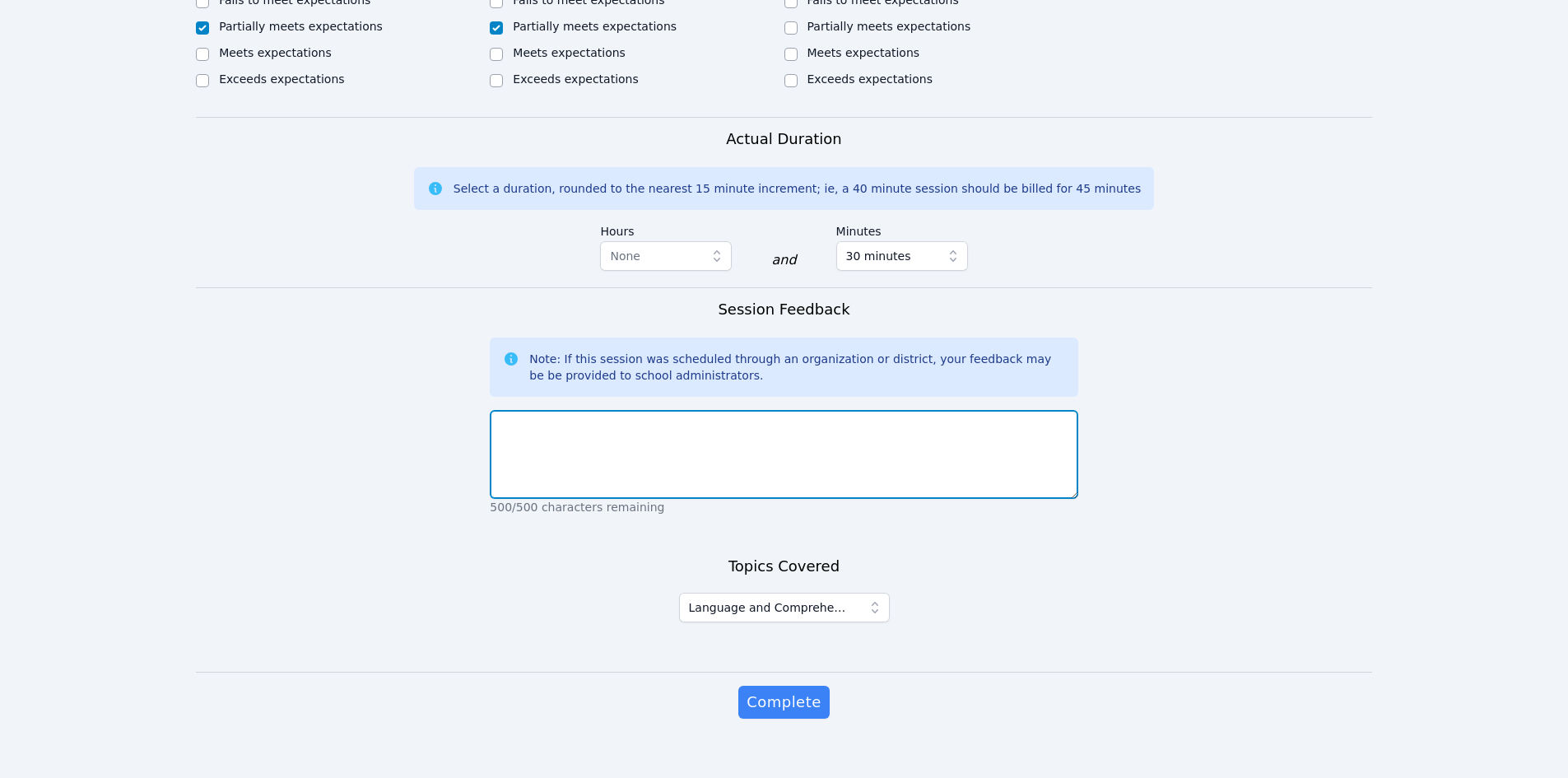
click at [555, 410] on textarea at bounding box center [784, 454] width 588 height 89
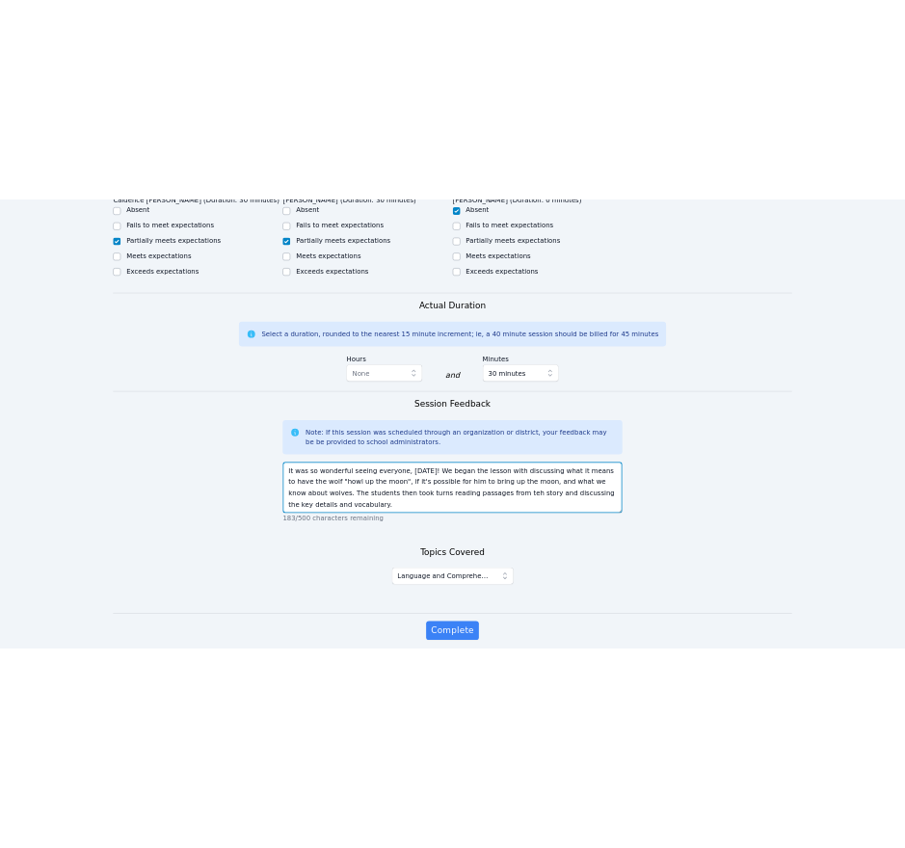
scroll to position [951, 0]
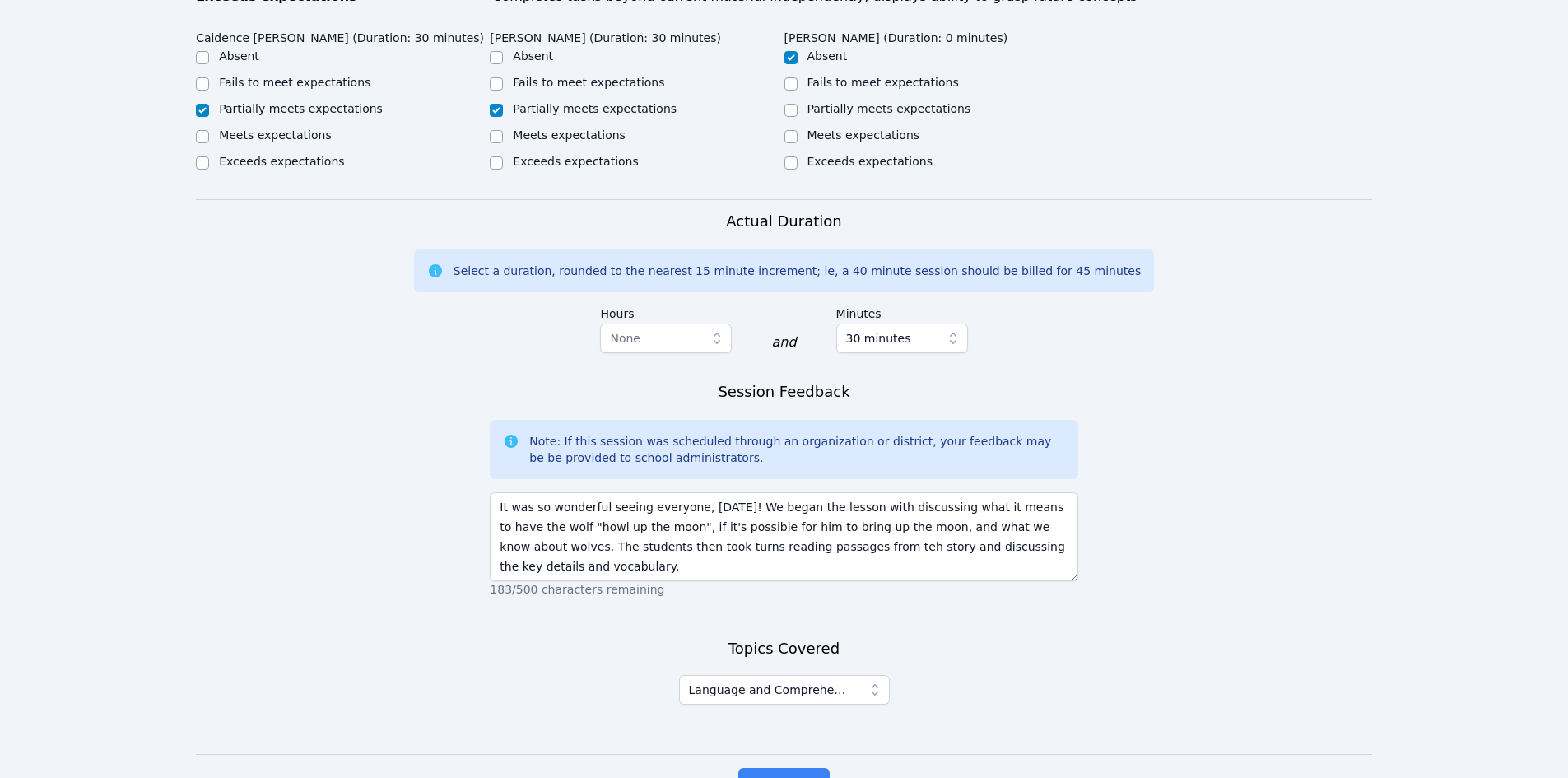
drag, startPoint x: 753, startPoint y: 524, endPoint x: 839, endPoint y: 156, distance: 377.9
click at [772, 156] on div "[PERSON_NAME] (Duration: 0 minutes) Absent Fails to meet expectations Partially…" at bounding box center [932, 106] width 294 height 167
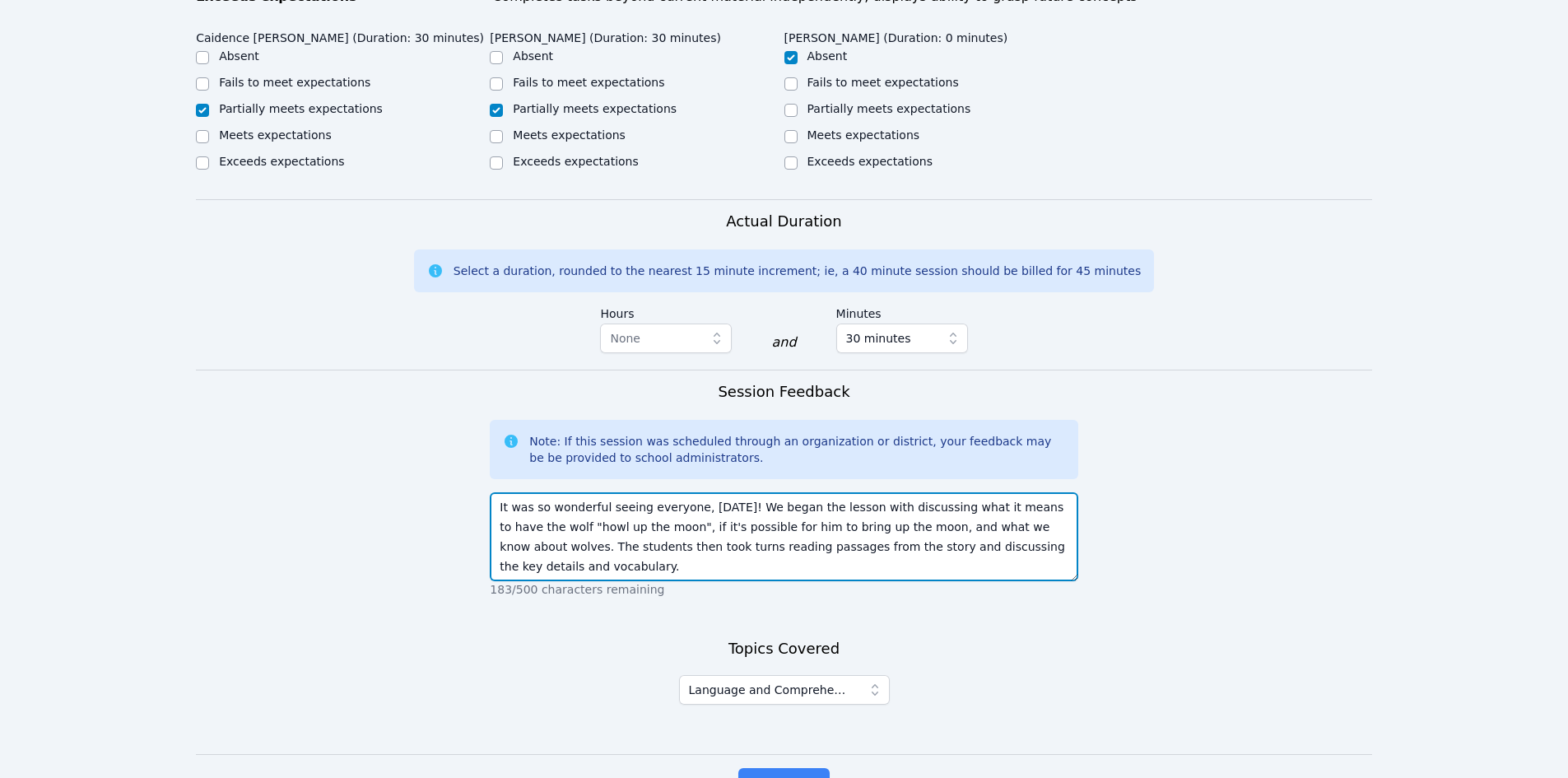
drag, startPoint x: 1041, startPoint y: 536, endPoint x: 1122, endPoint y: 479, distance: 99.0
click at [772, 536] on textarea "It was so wonderful seeing everyone, [DATE]! We began the lesson with discussin…" at bounding box center [784, 536] width 588 height 89
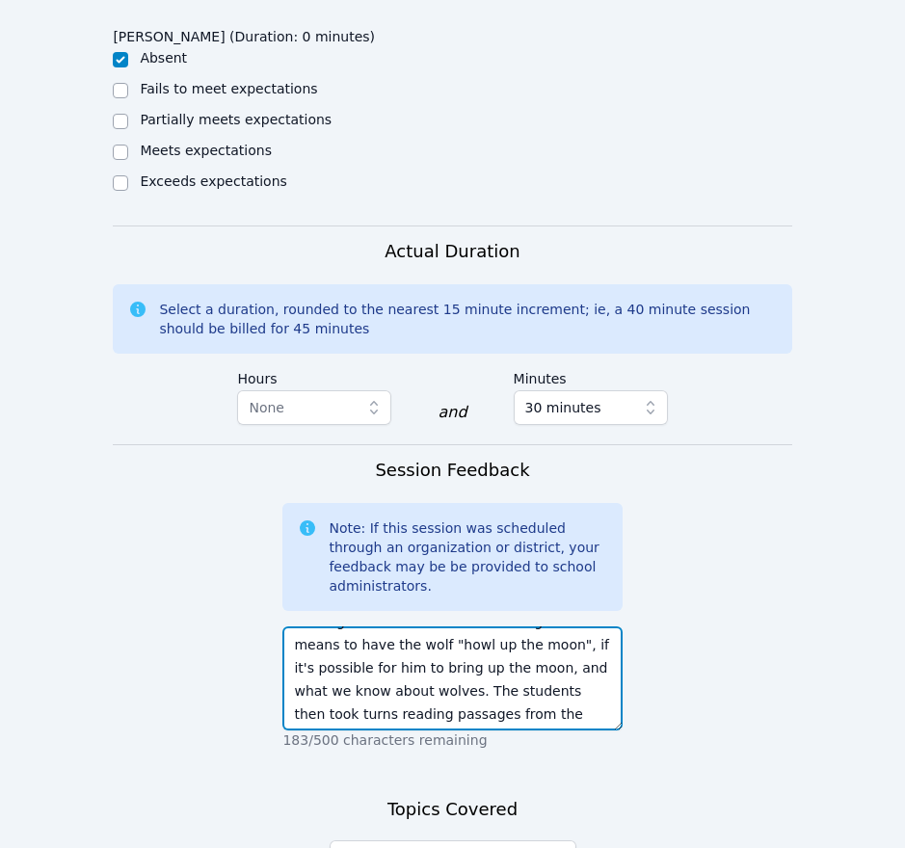
scroll to position [69, 0]
type textarea "It was so wonderful seeing everyone, [DATE]! We began the lesson with discussin…"
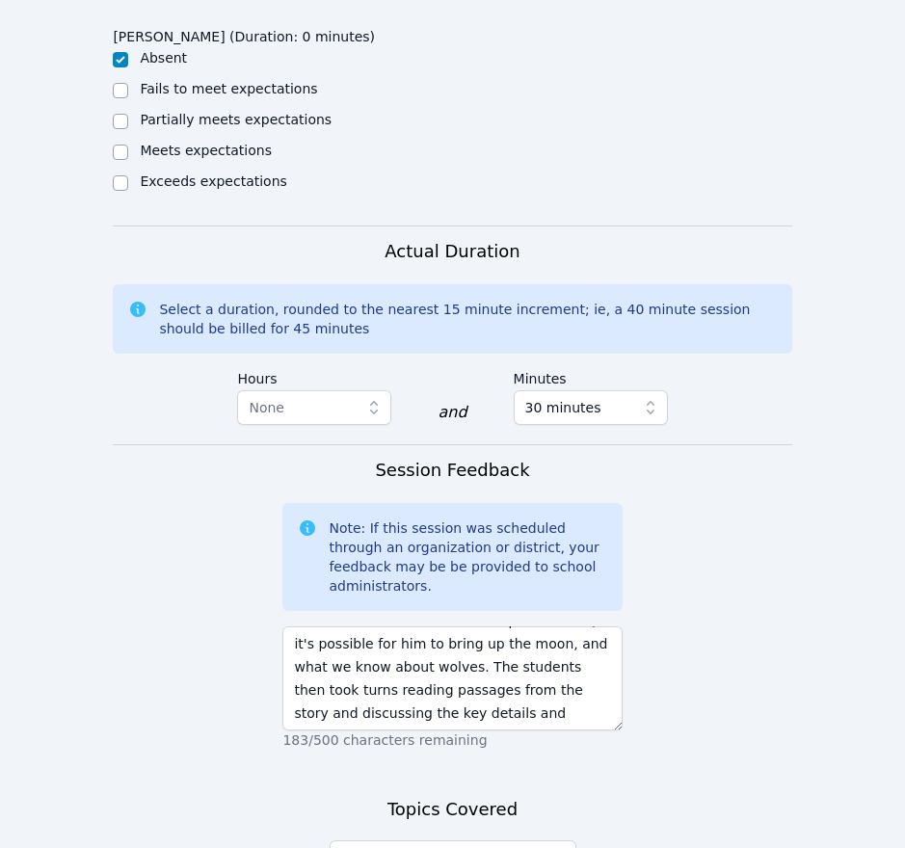
click at [709, 687] on form "Student Participation Do not enter a participation level for ABSENT students [P…" at bounding box center [452, 40] width 679 height 1971
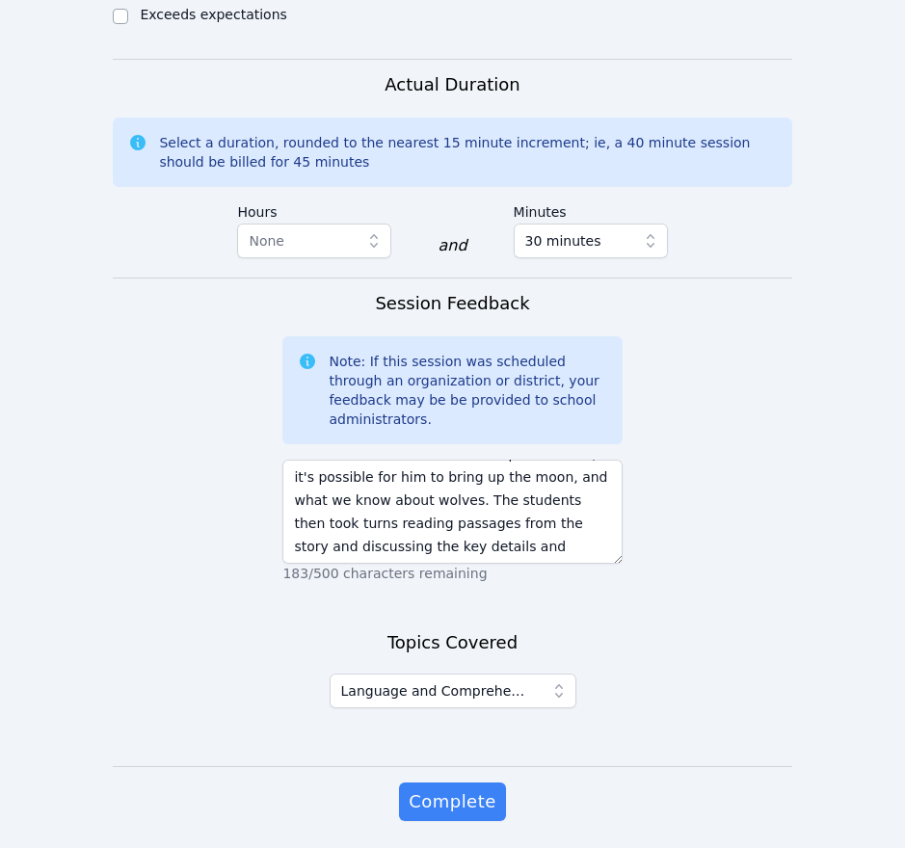
scroll to position [1619, 0]
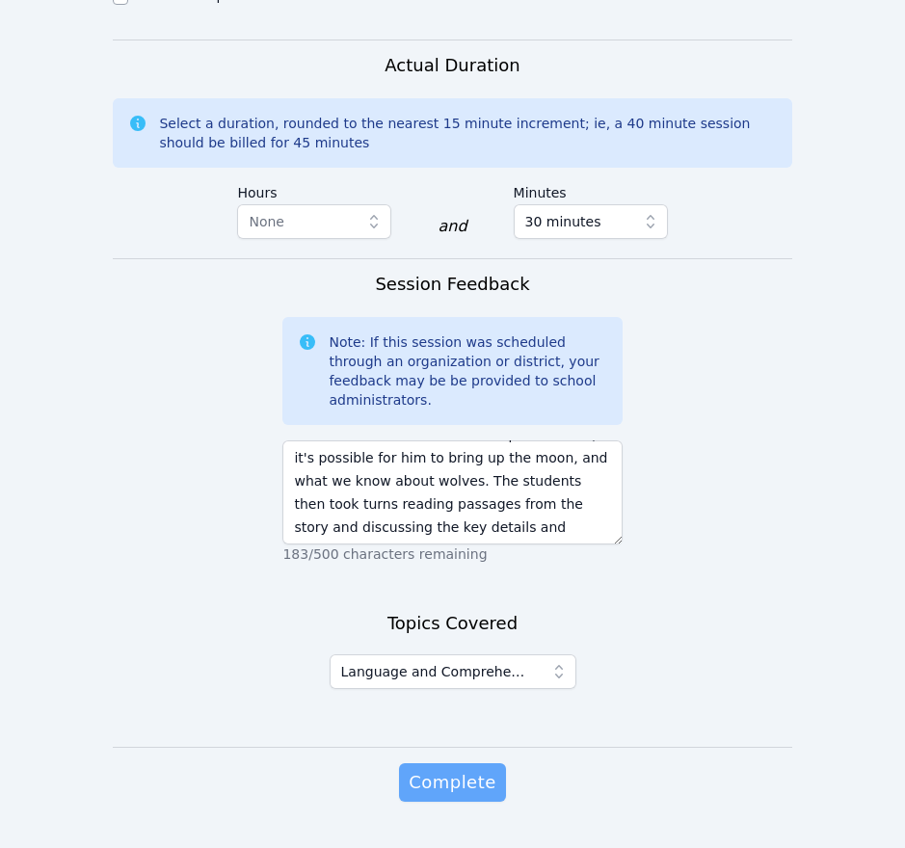
click at [495, 763] on button "Complete" at bounding box center [452, 782] width 106 height 39
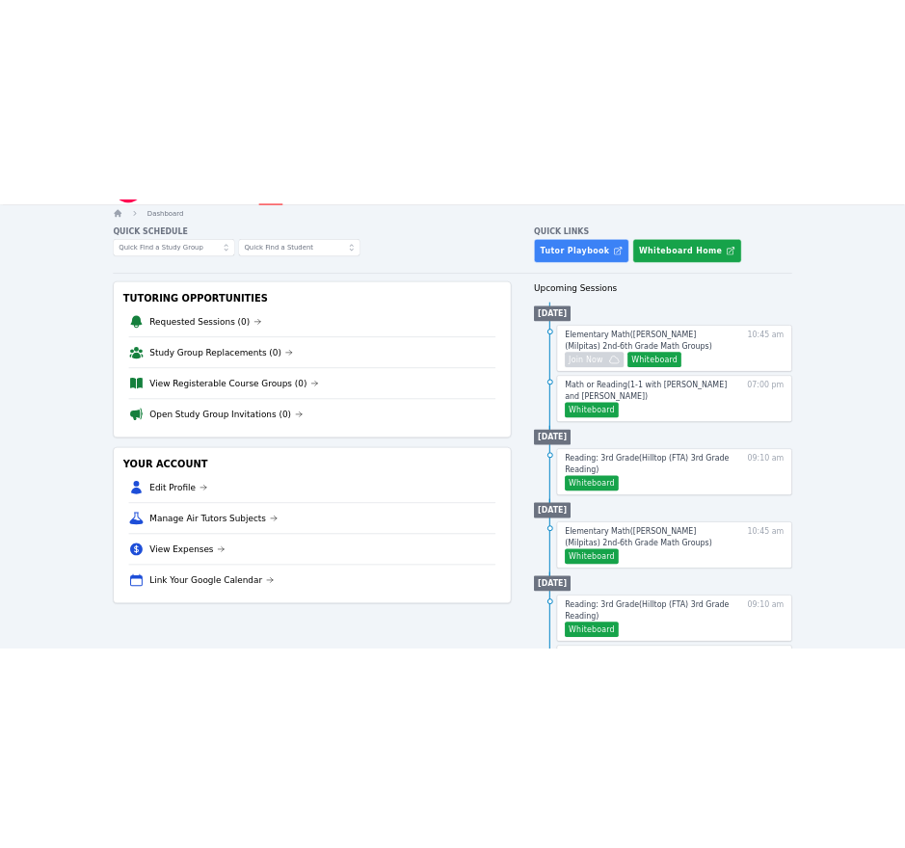
scroll to position [96, 0]
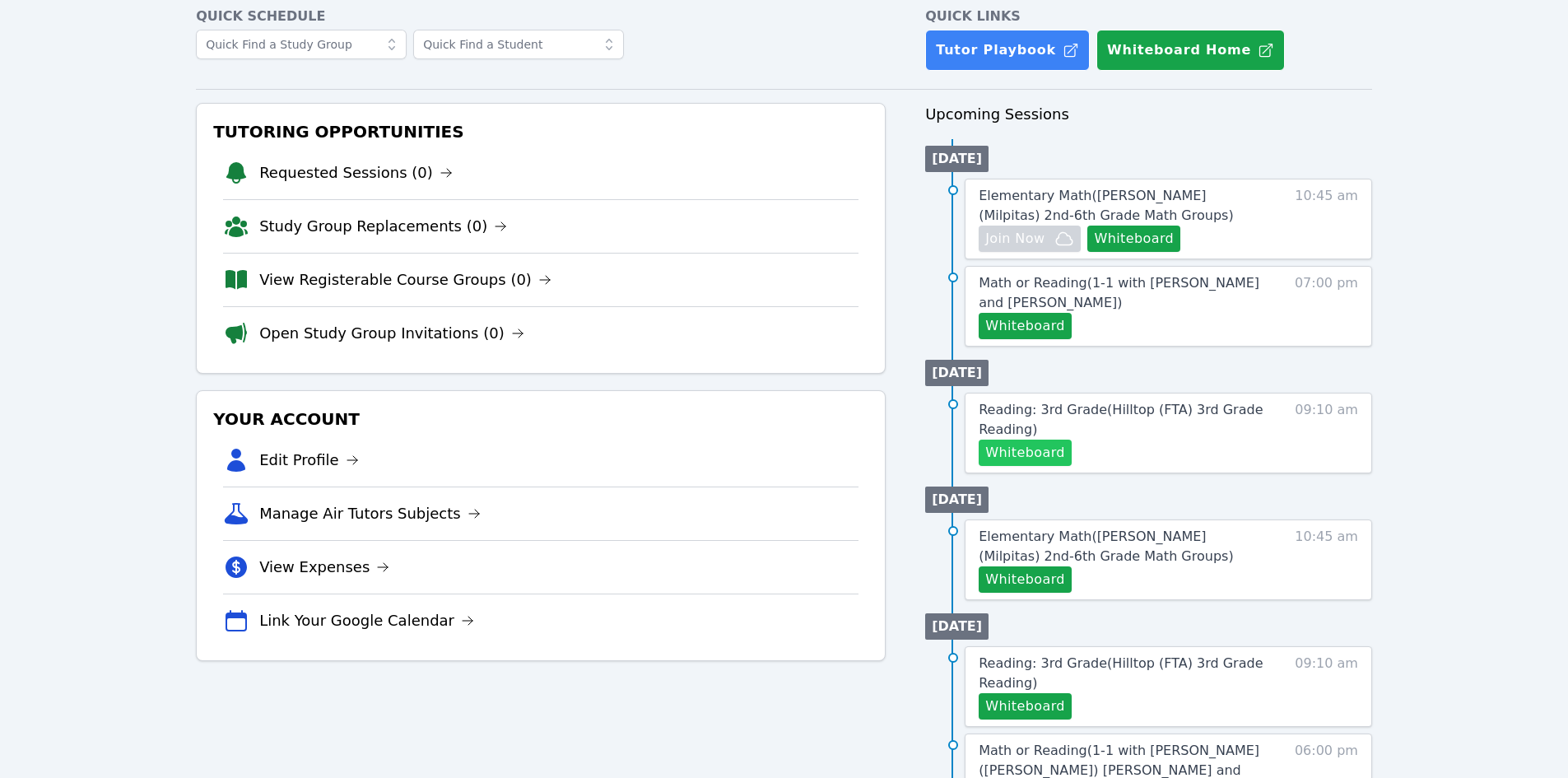
click at [772, 454] on button "Whiteboard" at bounding box center [1025, 453] width 93 height 26
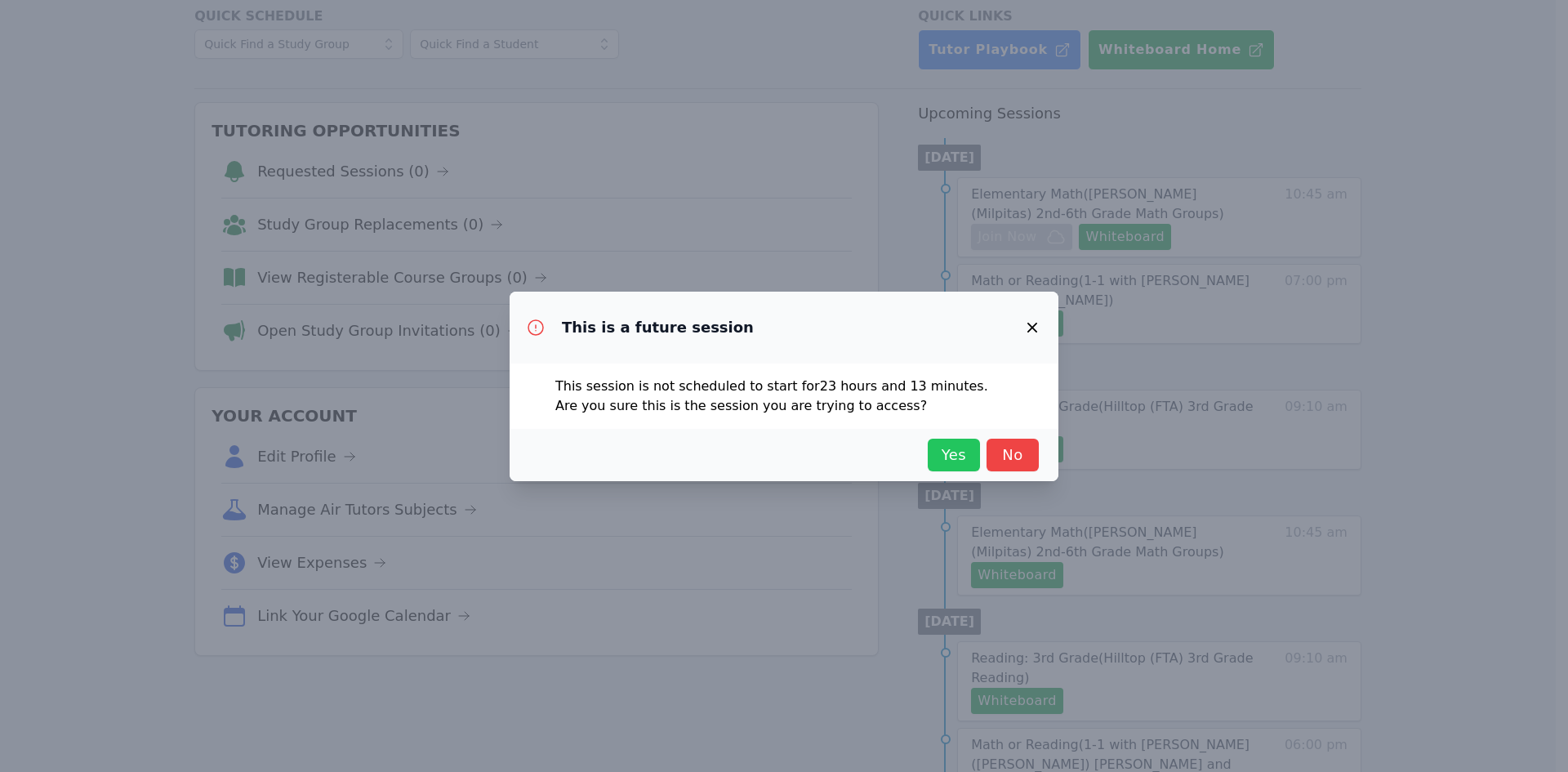
click at [766, 452] on span "Yes" at bounding box center [954, 454] width 36 height 23
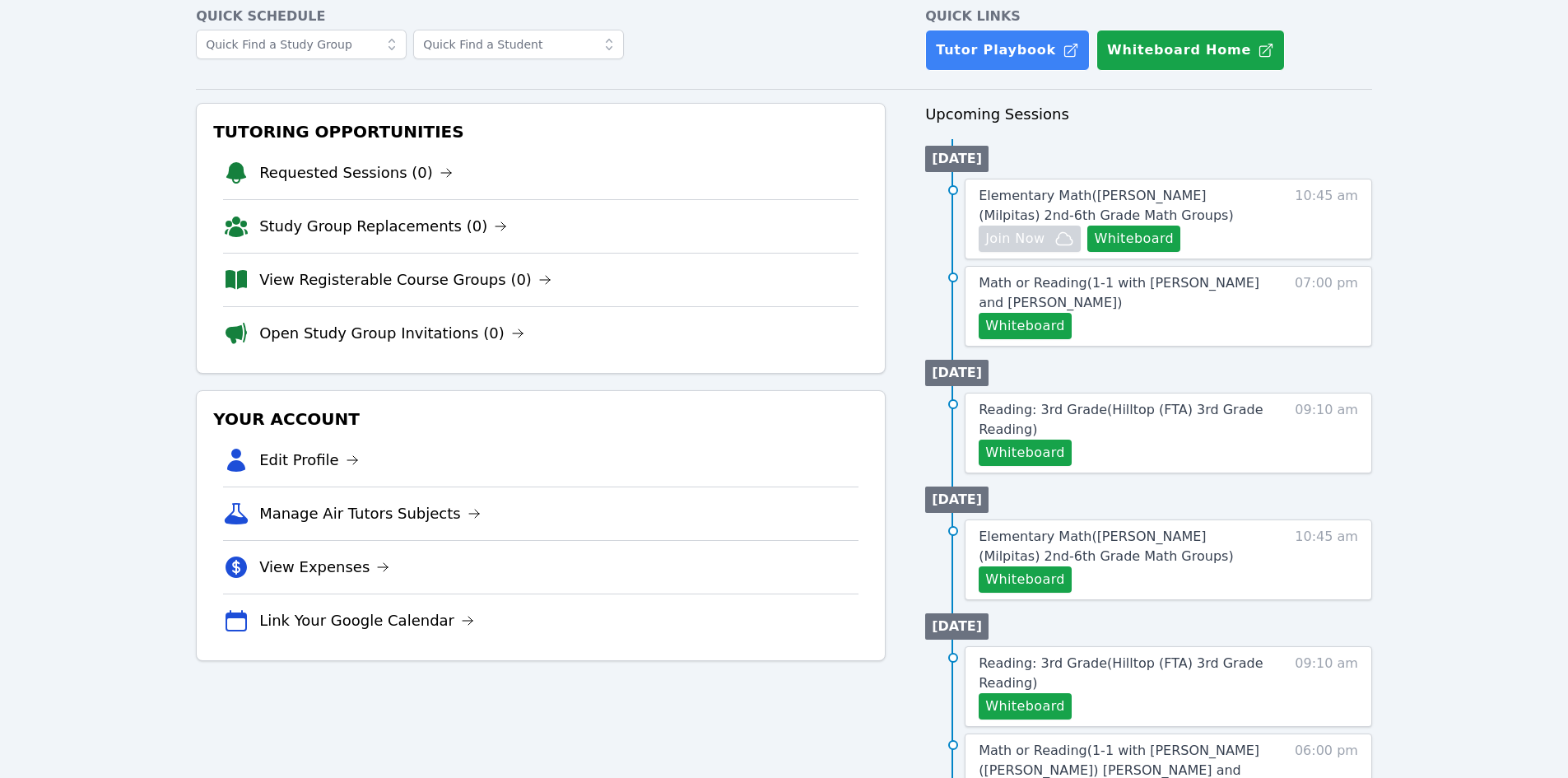
click at [741, 184] on li "Requested Sessions (0)" at bounding box center [541, 173] width 635 height 53
